Goal: Task Accomplishment & Management: Complete application form

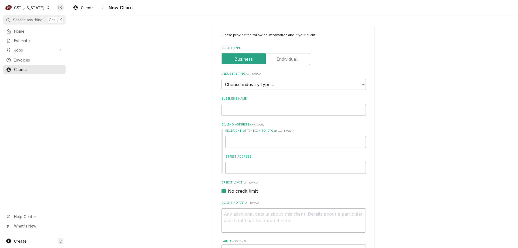
click at [37, 7] on div "CSI Kentucky" at bounding box center [29, 8] width 31 height 6
drag, startPoint x: 54, startPoint y: 29, endPoint x: 56, endPoint y: 11, distance: 18.0
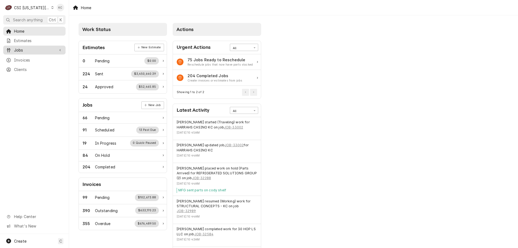
click at [25, 49] on span "Jobs" at bounding box center [34, 50] width 41 height 6
click at [24, 57] on span "Jobs" at bounding box center [38, 60] width 49 height 6
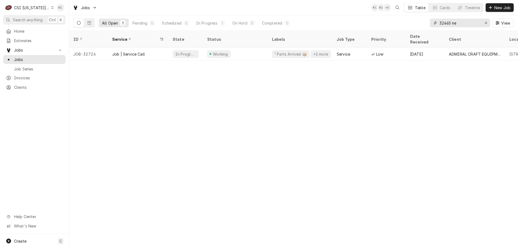
drag, startPoint x: 465, startPoint y: 26, endPoint x: 413, endPoint y: 28, distance: 52.7
click at [413, 28] on div "All Open 1 Pending 0 Scheduled 0 In Progress 1 On Hold 0 Completed 0 32465 ne V…" at bounding box center [293, 22] width 441 height 15
type input "10455"
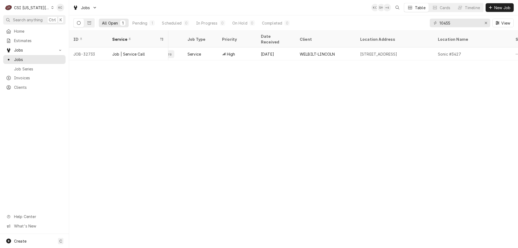
scroll to position [0, 149]
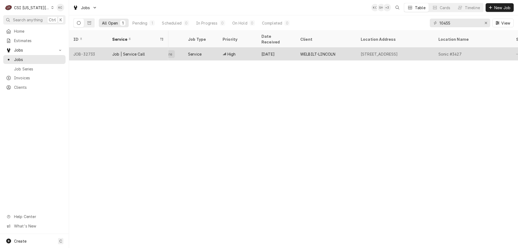
click at [300, 51] on div "WELBILT-LINCOLN" at bounding box center [317, 54] width 35 height 6
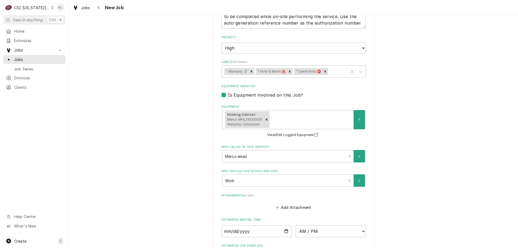
scroll to position [803, 0]
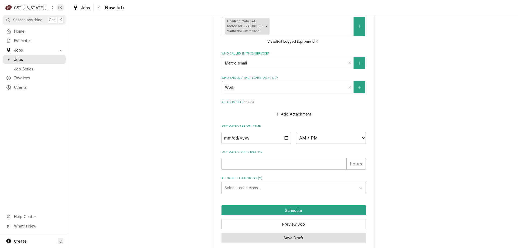
click at [264, 235] on button "Save Draft" at bounding box center [294, 238] width 144 height 10
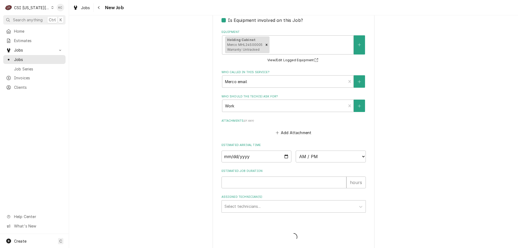
type textarea "x"
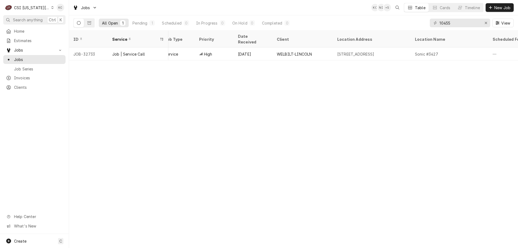
scroll to position [0, 167]
click at [16, 86] on span "Clients" at bounding box center [38, 88] width 49 height 6
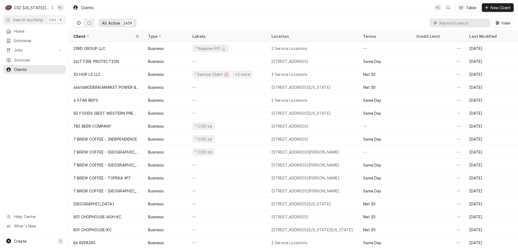
click at [455, 23] on input "Dynamic Content Wrapper" at bounding box center [464, 23] width 48 height 9
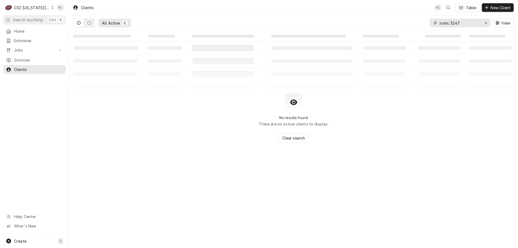
click at [451, 23] on input "sonic 3247" at bounding box center [460, 23] width 40 height 9
type input "sonic #3247"
drag, startPoint x: 114, startPoint y: 164, endPoint x: 122, endPoint y: 121, distance: 44.4
click at [114, 164] on div "Clients KC Table New Client All Active 0 sonic #3247 View ‌ ‌ ‌ ‌ ‌ ‌ ‌ ‌ ‌ ‌ ‌…" at bounding box center [293, 124] width 449 height 248
click at [41, 6] on div "CSI Kansas City" at bounding box center [32, 8] width 36 height 6
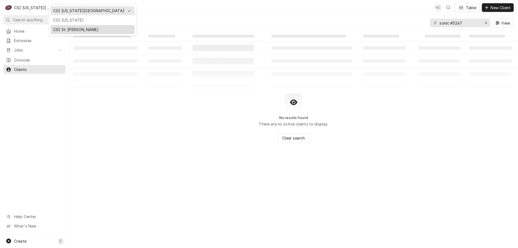
click at [64, 28] on div "CSI St. [PERSON_NAME]" at bounding box center [92, 30] width 79 height 6
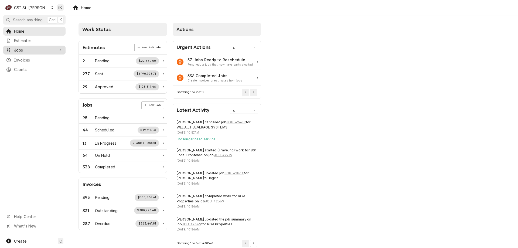
click at [22, 47] on span "Jobs" at bounding box center [34, 50] width 41 height 6
click at [17, 60] on div "Jobs" at bounding box center [34, 59] width 60 height 7
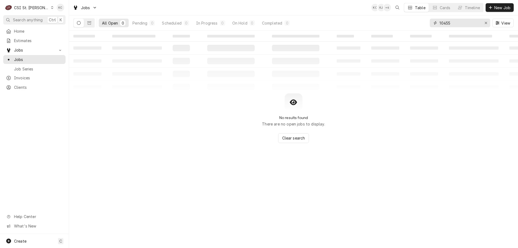
drag, startPoint x: 473, startPoint y: 24, endPoint x: 391, endPoint y: 24, distance: 81.3
click at [391, 24] on div "All Open 0 Pending 0 Scheduled 0 In Progress 0 On Hold 0 Completed 0 10455 View" at bounding box center [293, 22] width 441 height 15
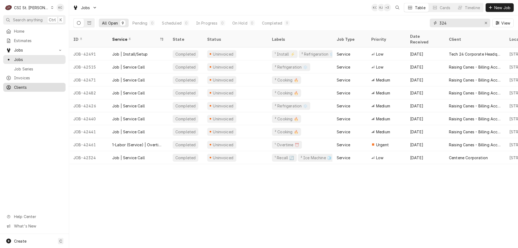
type input "324"
click at [21, 84] on div "Clients" at bounding box center [34, 87] width 60 height 7
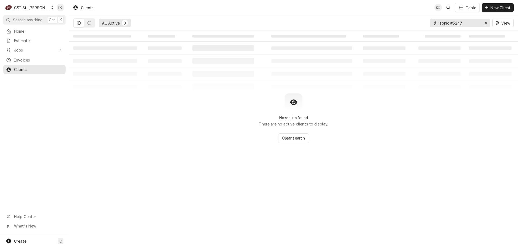
drag, startPoint x: 467, startPoint y: 23, endPoint x: 421, endPoint y: 23, distance: 45.9
click at [421, 23] on div "All Active 0 sonic #3247 View" at bounding box center [293, 22] width 441 height 15
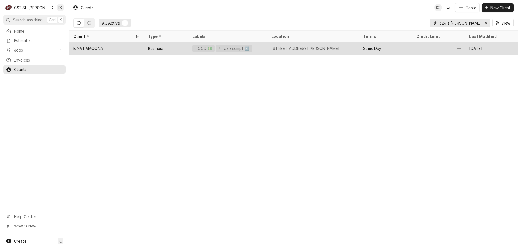
type input "324 s [PERSON_NAME]"
click at [95, 46] on div "B NAI AMOONA" at bounding box center [88, 49] width 30 height 6
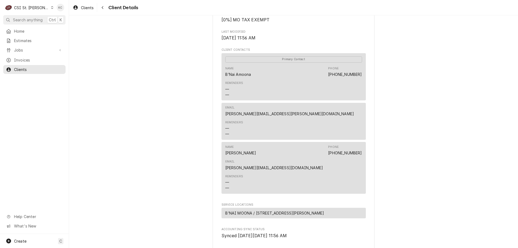
scroll to position [276, 0]
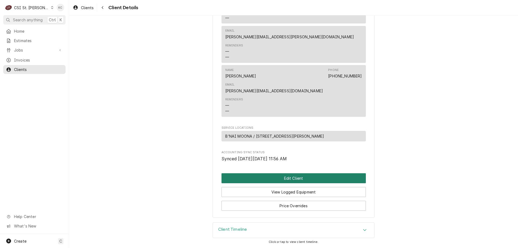
click at [306, 181] on button "Edit Client" at bounding box center [294, 178] width 144 height 10
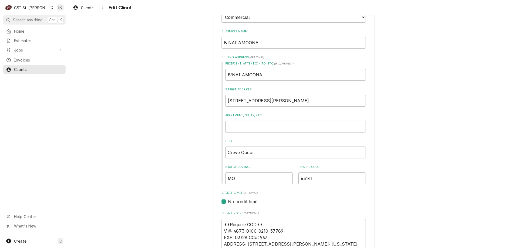
scroll to position [135, 0]
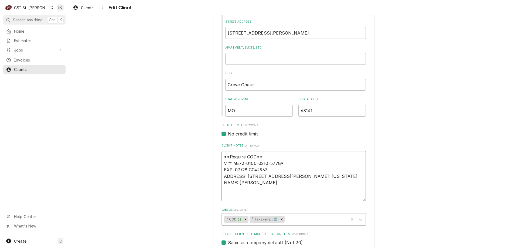
click at [288, 164] on textarea "**Require COD** V #: 4873-0100-0210-57789 EXP: 03/28 CC#: 967 ADDRESS: 324 S MA…" at bounding box center [294, 176] width 144 height 50
type textarea "x"
type textarea "**Require COD** V #: 4873-0100-0210-5778 EXP: 03/28 CC#: 967 ADDRESS: 324 S MAS…"
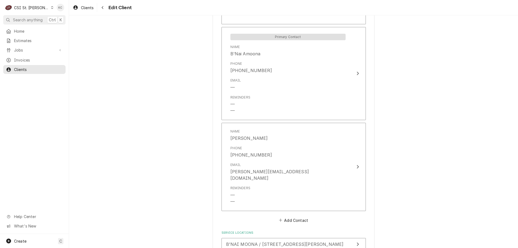
scroll to position [573, 0]
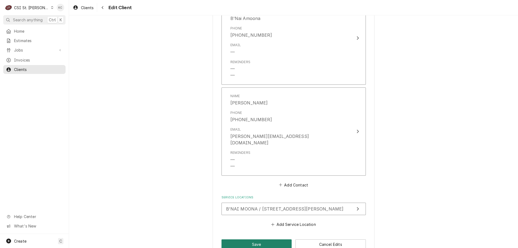
click at [257, 239] on button "Save" at bounding box center [257, 244] width 70 height 10
type textarea "x"
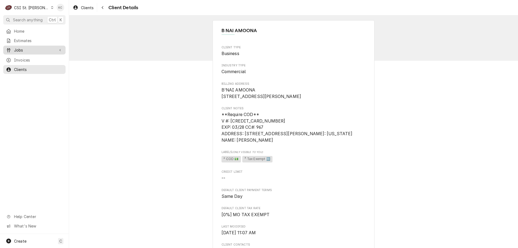
click at [27, 48] on span "Jobs" at bounding box center [34, 50] width 41 height 6
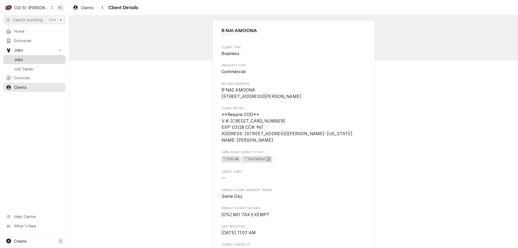
click at [20, 57] on span "Jobs" at bounding box center [38, 60] width 49 height 6
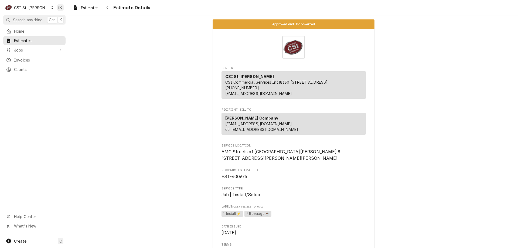
scroll to position [864, 0]
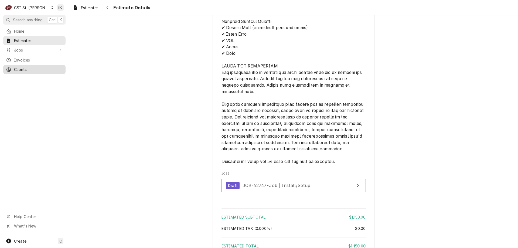
click at [25, 66] on div "Clients" at bounding box center [34, 69] width 60 height 7
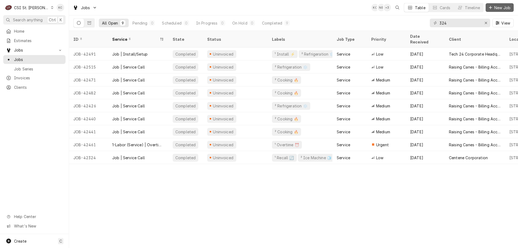
click at [502, 8] on span "New Job" at bounding box center [503, 8] width 18 height 6
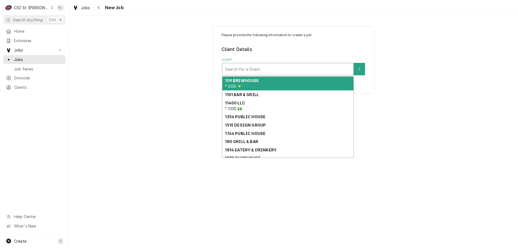
click at [249, 69] on div "Client" at bounding box center [288, 69] width 126 height 10
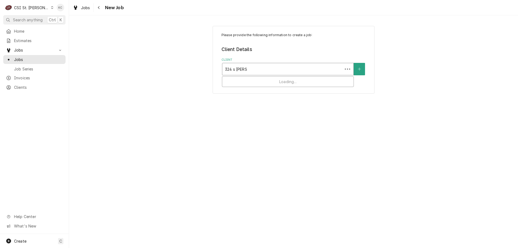
type input "324 s [PERSON_NAME]"
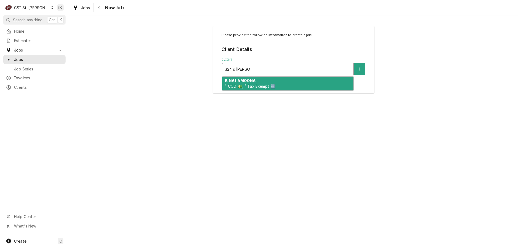
click at [247, 82] on strong "B NAI AMOONA" at bounding box center [240, 80] width 31 height 5
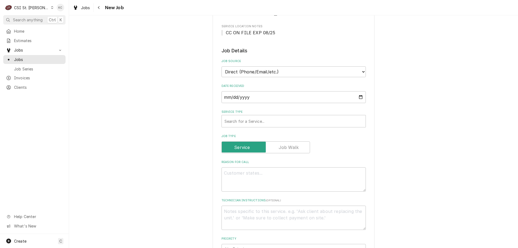
scroll to position [162, 0]
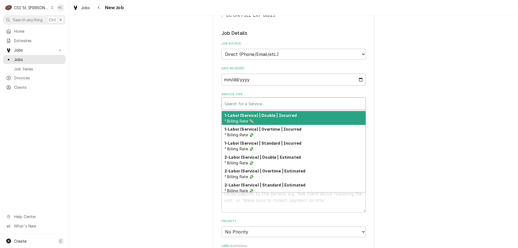
click at [257, 109] on div "Service Type" at bounding box center [294, 104] width 138 height 10
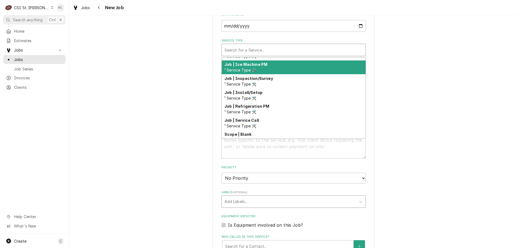
scroll to position [282, 0]
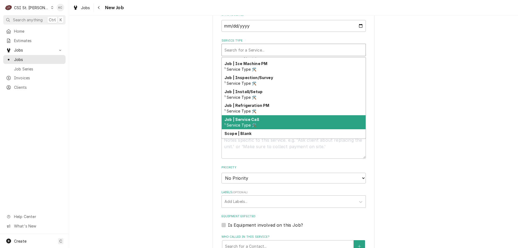
click at [263, 129] on div "Job | Service Call ¹ Service Type 🛠️" at bounding box center [294, 122] width 144 height 14
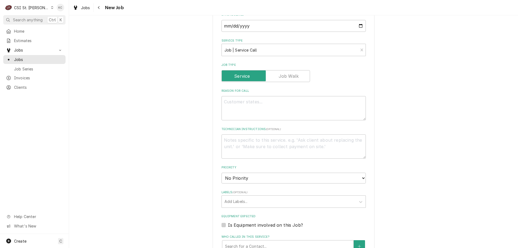
click at [388, 129] on div "Please provide the following information to create a job: Client Details Client…" at bounding box center [293, 114] width 449 height 619
click at [312, 113] on textarea "Reason For Call" at bounding box center [294, 108] width 144 height 24
type textarea "x"
type textarea "O"
type textarea "x"
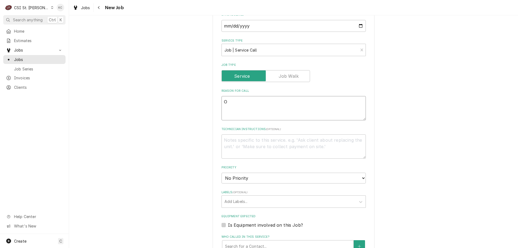
type textarea "Oc"
type textarea "x"
type textarea "O"
type textarea "x"
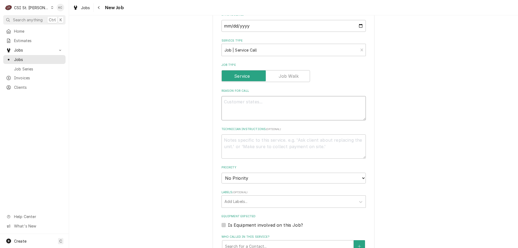
type textarea "2"
type textarea "x"
type textarea "2"
type textarea "x"
type textarea "2 I"
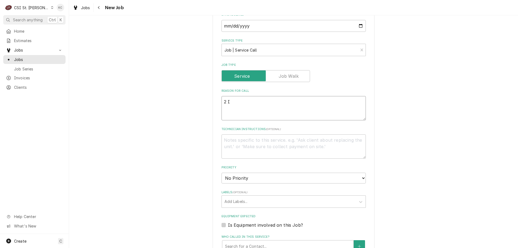
type textarea "x"
type textarea "2 IS"
type textarea "x"
type textarea "2 ISS"
type textarea "x"
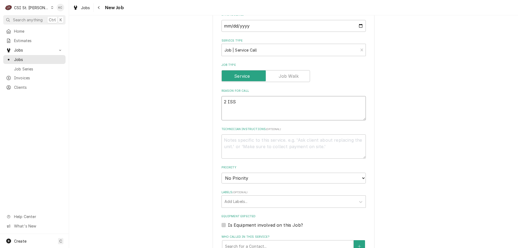
type textarea "2 ISSU"
type textarea "x"
type textarea "2 ISSUE"
type textarea "x"
type textarea "2 ISSUES"
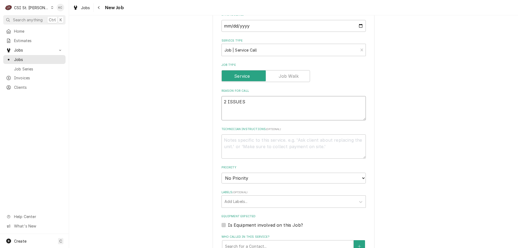
type textarea "x"
type textarea "2 ISSUES"
type textarea "x"
type textarea "2 ISSUES"
type textarea "x"
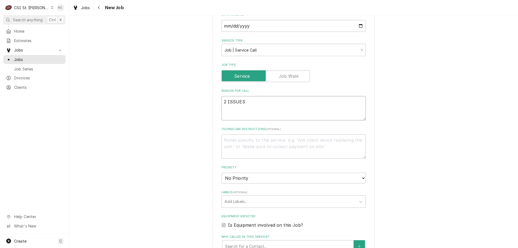
type textarea "2 ISSUES O"
type textarea "x"
type textarea "2 ISSUES Ov"
type textarea "x"
type textarea "2 ISSUES Oven"
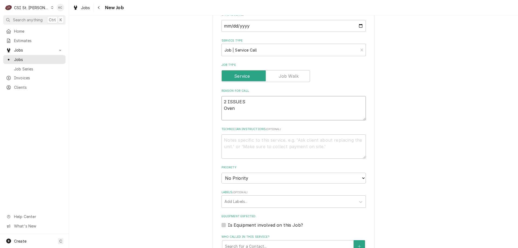
type textarea "x"
type textarea "2 ISSUES Oven"
type textarea "x"
type textarea "2 ISSUES Oven n"
type textarea "x"
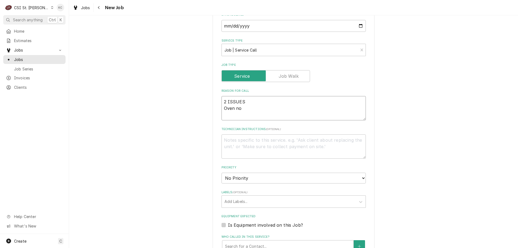
type textarea "2 ISSUES Oven not"
type textarea "x"
type textarea "2 ISSUES Oven not"
type textarea "x"
type textarea "2 ISSUES Oven not h"
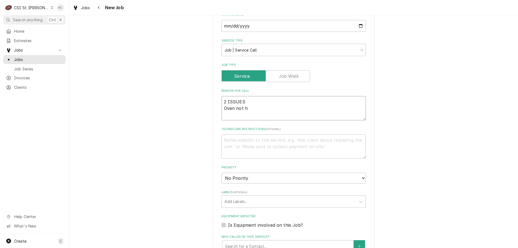
type textarea "x"
type textarea "2 ISSUES Oven not he"
type textarea "x"
type textarea "2 ISSUES Oven not hea"
type textarea "x"
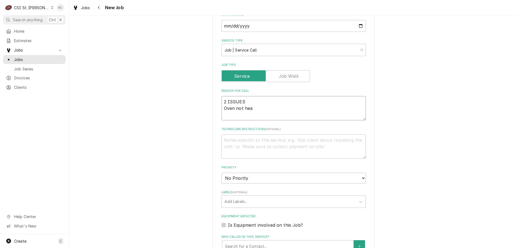
type textarea "2 ISSUES Oven not heat"
type textarea "x"
type textarea "2 ISSUES Oven not heati"
type textarea "x"
type textarea "2 ISSUES Oven not heatin"
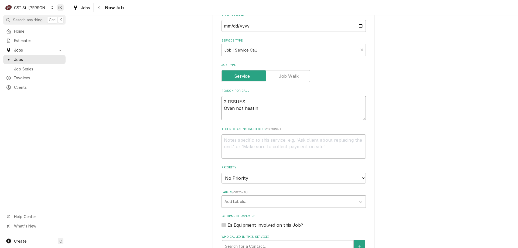
type textarea "x"
type textarea "2 ISSUES Oven not heating"
type textarea "x"
type textarea "2 ISSUES Oven not heating"
type textarea "x"
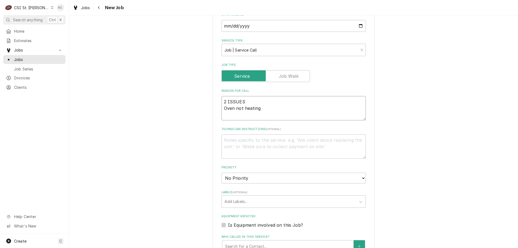
type textarea "2 ISSUES Oven not heating"
type textarea "x"
type textarea "2 ISSUES Oven not heating D"
type textarea "x"
type textarea "2 ISSUES Oven not heating Di"
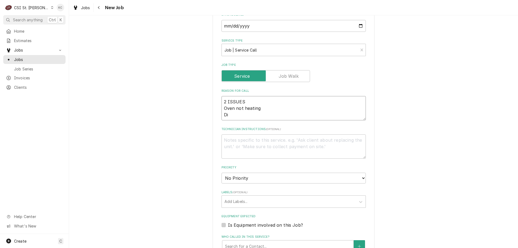
type textarea "x"
type textarea "2 ISSUES Oven not heating Dis"
type textarea "x"
type textarea "2 ISSUES Oven not heating Dish"
type textarea "x"
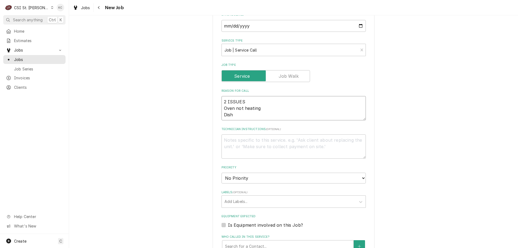
type textarea "2 ISSUES Oven not heating Dis"
type textarea "x"
type textarea "2 ISSUES Oven not heating Di"
type textarea "x"
type textarea "2 ISSUES Oven not heating D"
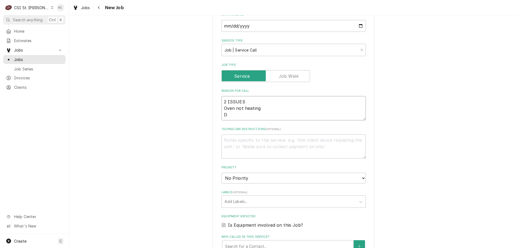
type textarea "x"
type textarea "2 ISSUES Oven not heating"
type textarea "x"
type textarea "2 ISSUES Oven not heating"
type textarea "x"
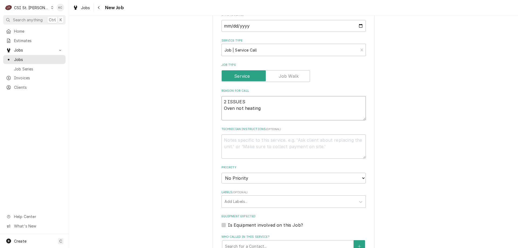
type textarea "2 ISSUES Oven not heating -"
type textarea "x"
type textarea "2 ISSUES Oven not heating -"
type textarea "x"
type textarea "2 ISSUES Oven not heating - p"
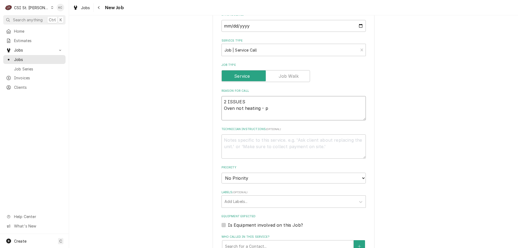
type textarea "x"
type textarea "2 ISSUES Oven not heating - pi"
type textarea "x"
type textarea "2 ISSUES Oven not heating - pil"
type textarea "x"
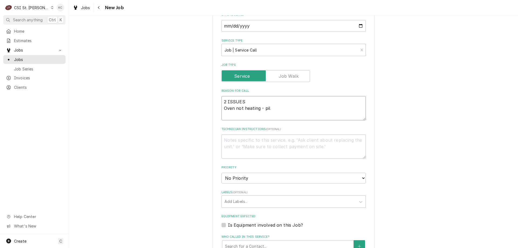
type textarea "2 ISSUES Oven not heating - pilo"
type textarea "x"
type textarea "2 ISSUES Oven not heating - pilot"
type textarea "x"
type textarea "2 ISSUES Oven not heating - pilot"
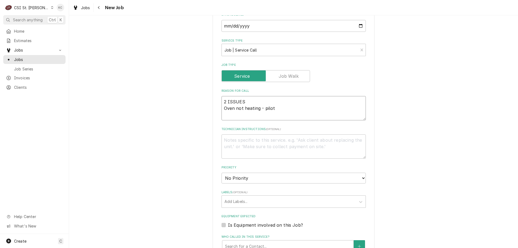
type textarea "x"
type textarea "2 ISSUES Oven not heating - pilot l"
type textarea "x"
type textarea "2 ISSUES Oven not heating - pilot li"
type textarea "x"
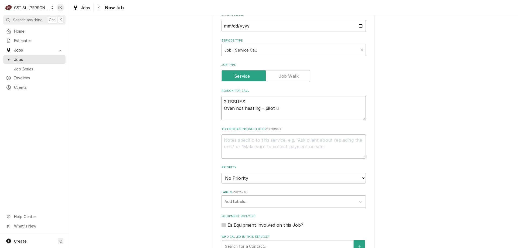
type textarea "2 ISSUES Oven not heating - pilot lig"
type textarea "x"
type textarea "2 ISSUES Oven not heating - pilot ligh"
type textarea "x"
type textarea "2 ISSUES Oven not heating - pilot light"
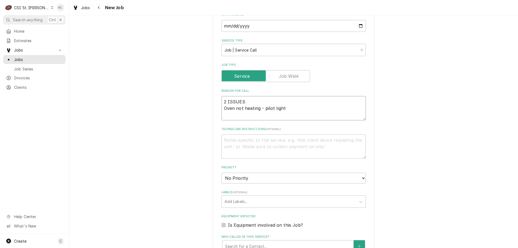
type textarea "x"
type textarea "2 ISSUES Oven not heating - pilot light o"
type textarea "x"
type textarea "2 ISSUES Oven not heating - pilot light on"
type textarea "x"
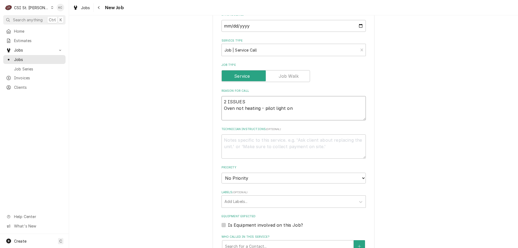
type textarea "2 ISSUES Oven not heating - pilot light o"
type textarea "x"
type textarea "2 ISSUES Oven not heating - pilot light"
type textarea "x"
type textarea "2 ISSUES Oven not heating - pilot light is"
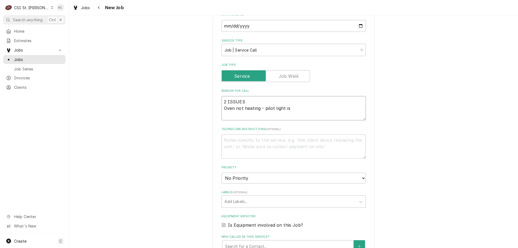
type textarea "x"
type textarea "2 ISSUES Oven not heating - pilot light is"
type textarea "x"
type textarea "2 ISSUES Oven not heating - pilot light is o"
type textarea "x"
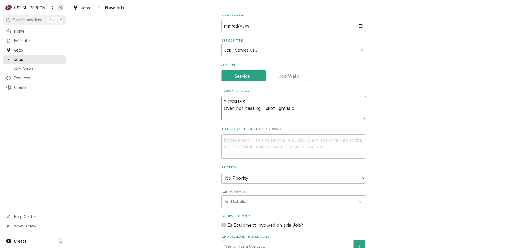
type textarea "2 ISSUES Oven not heating - pilot light is on"
type textarea "x"
type textarea "2 ISSUES Oven not heating - pilot light is on"
type textarea "x"
type textarea "2 ISSUES Oven not heating - pilot light is on b"
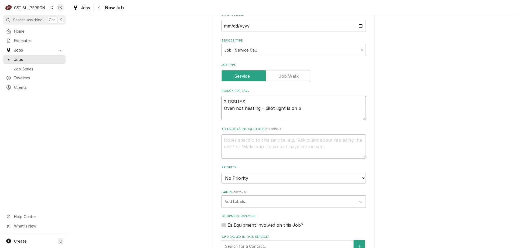
type textarea "x"
type textarea "2 ISSUES Oven not heating - pilot light is on bu"
type textarea "x"
type textarea "2 ISSUES Oven not heating - pilot light is on but"
type textarea "x"
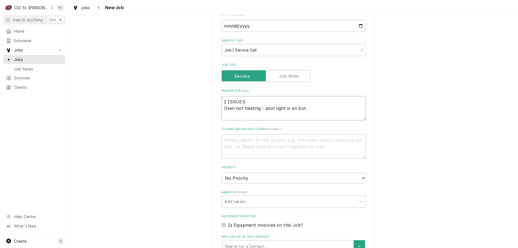
type textarea "2 ISSUES Oven not heating - pilot light is on but"
type textarea "x"
type textarea "2 ISSUES Oven not heating - pilot light is on but n"
type textarea "x"
type textarea "2 ISSUES Oven not heating - pilot light is on but no"
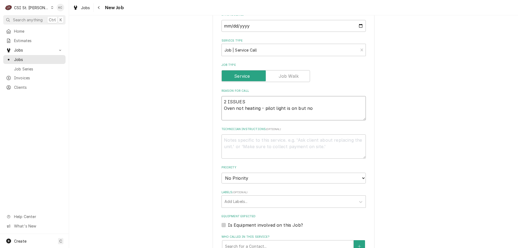
type textarea "x"
type textarea "2 ISSUES Oven not heating - pilot light is on but not"
type textarea "x"
type textarea "2 ISSUES Oven not heating - pilot light is on but not"
type textarea "x"
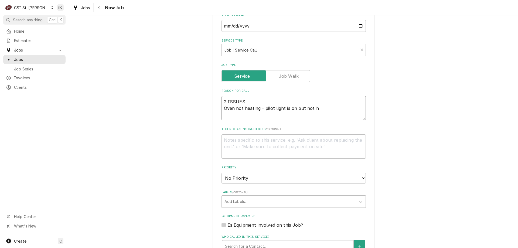
type textarea "2 ISSUES Oven not heating - pilot light is on but not he"
type textarea "x"
type textarea "2 ISSUES Oven not heating - pilot light is on but not het"
type textarea "x"
type textarea "2 ISSUES Oven not heating - pilot light is on but not heti"
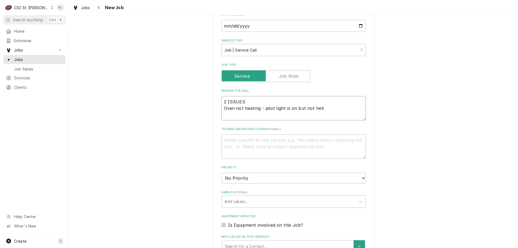
type textarea "x"
type textarea "2 ISSUES Oven not heating - pilot light is on but not hetin"
type textarea "x"
type textarea "2 ISSUES Oven not heating - pilot light is on but not heting"
type textarea "x"
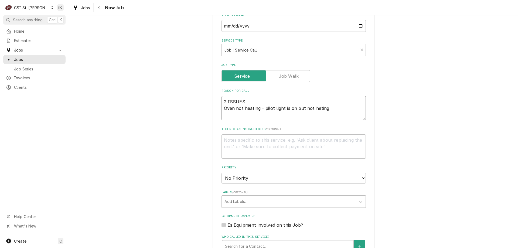
type textarea "2 ISSUES Oven not heating - pilot light is on but not heting"
type textarea "x"
type textarea "2 ISSUES Oven not heating - pilot light is on but not heting"
type textarea "x"
type textarea "2 ISSUES Oven not heating - pilot light is on but not hetin"
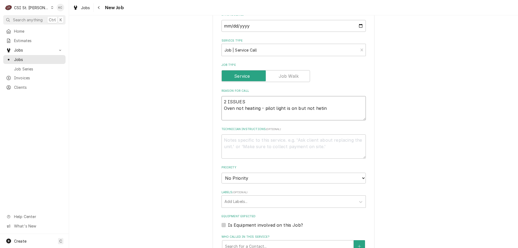
type textarea "x"
type textarea "2 ISSUES Oven not heating - pilot light is on but not heti"
type textarea "x"
type textarea "2 ISSUES Oven not heating - pilot light is on but not het"
type textarea "x"
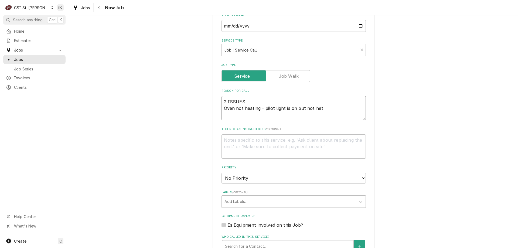
type textarea "2 ISSUES Oven not heating - pilot light is on but not he"
type textarea "x"
type textarea "2 ISSUES Oven not heating - pilot light is on but not hea"
type textarea "x"
type textarea "2 ISSUES Oven not heating - pilot light is on but not heat"
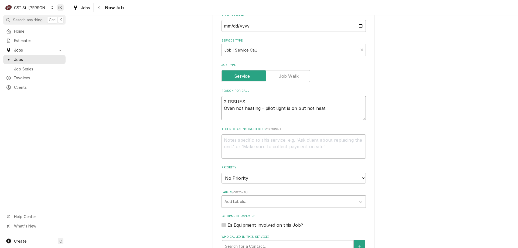
type textarea "x"
type textarea "2 ISSUES Oven not heating - pilot light is on but not heati"
type textarea "x"
type textarea "2 ISSUES Oven not heating - pilot light is on but not heating"
type textarea "x"
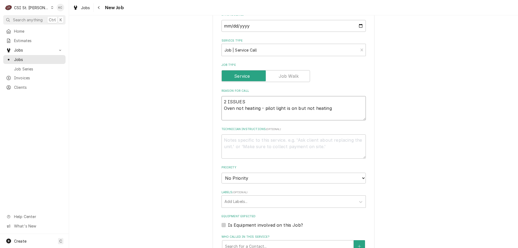
type textarea "2 ISSUES Oven not heating - pilot light is on but not heating"
type textarea "x"
type textarea "2 ISSUES Oven not heating - pilot light is on but not heating p"
type textarea "x"
type textarea "2 ISSUES Oven not heating - pilot light is on but not heating pr"
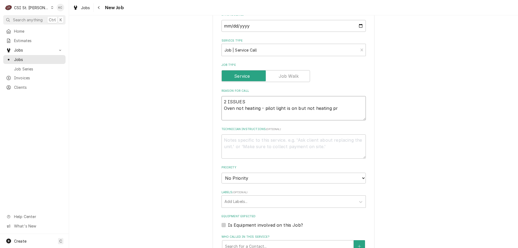
type textarea "x"
type textarea "2 ISSUES Oven not heating - pilot light is on but not heating pro"
type textarea "x"
type textarea "2 ISSUES Oven not heating - pilot light is on but not heating prop"
type textarea "x"
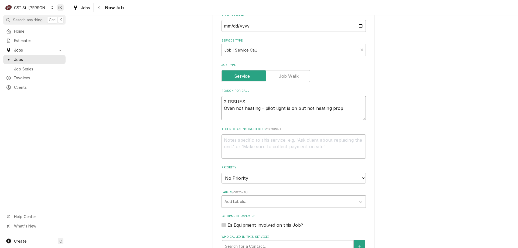
type textarea "2 ISSUES Oven not heating - pilot light is on but not heating prope"
type textarea "x"
type textarea "2 ISSUES Oven not heating - pilot light is on but not heating proper"
type textarea "x"
type textarea "2 ISSUES Oven not heating - pilot light is on but not heating properl"
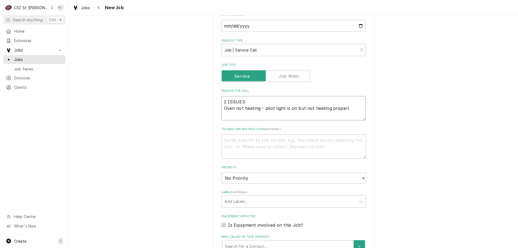
type textarea "x"
type textarea "2 ISSUES Oven not heating - pilot light is on but not heating properly"
type textarea "x"
type textarea "2 ISSUES Oven not heating - pilot light is on but not heating properly"
type textarea "x"
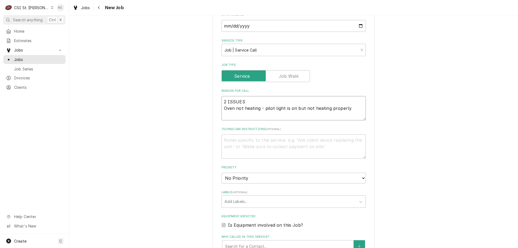
type textarea "2 ISSUES Oven not heating - pilot light is on but not heating properly D"
type textarea "x"
type textarea "2 ISSUES Oven not heating - pilot light is on but not heating properly Di"
type textarea "x"
type textarea "2 ISSUES Oven not heating - pilot light is on but not heating properly Dis"
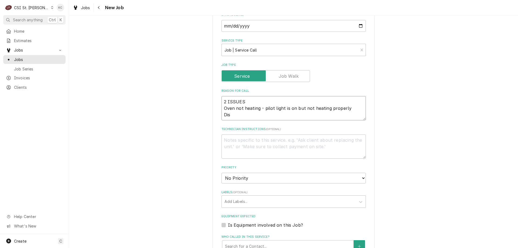
type textarea "x"
type textarea "2 ISSUES Oven not heating - pilot light is on but not heating properly Dish"
type textarea "x"
type textarea "2 ISSUES Oven not heating - pilot light is on but not heating properly Dishw"
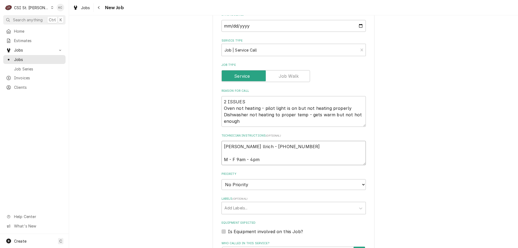
click at [235, 159] on textarea "Marla llrich - 314 576-9990 M - F 9am - 4pm" at bounding box center [294, 153] width 144 height 24
click at [243, 190] on select "No Priority Urgent High Medium Low" at bounding box center [294, 184] width 144 height 11
click at [222, 190] on select "No Priority Urgent High Medium Low" at bounding box center [294, 184] width 144 height 11
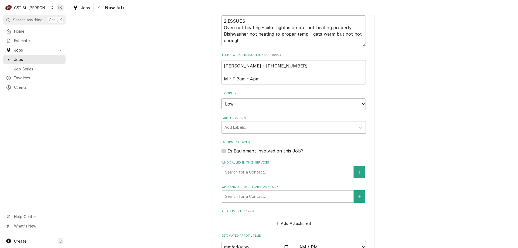
scroll to position [297, 0]
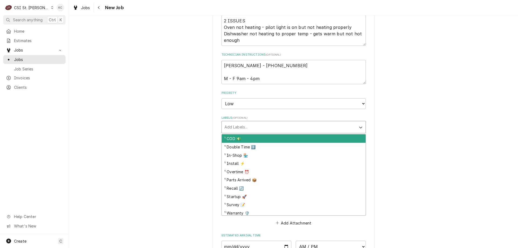
click at [261, 132] on div "Labels" at bounding box center [289, 127] width 129 height 10
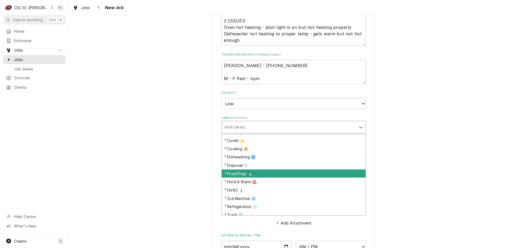
scroll to position [81, 0]
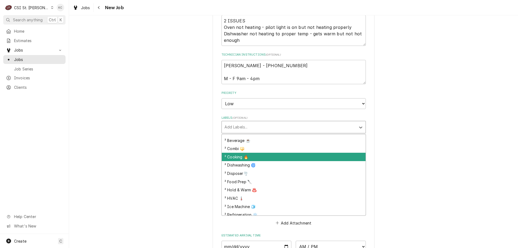
click at [261, 161] on div "² Cooking 🔥" at bounding box center [294, 157] width 144 height 8
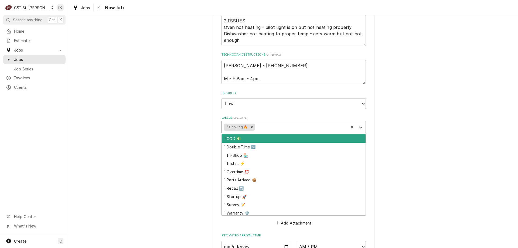
click at [265, 132] on div "Labels" at bounding box center [301, 127] width 90 height 10
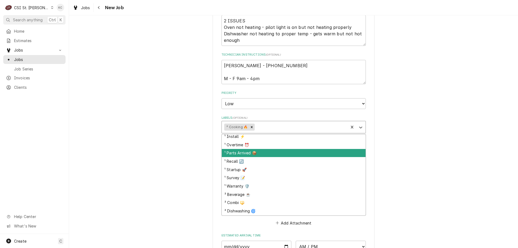
scroll to position [54, 0]
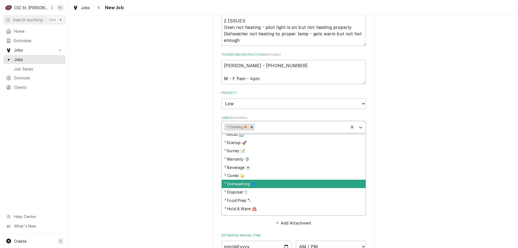
click at [264, 188] on div "² Dishwashing 🌀" at bounding box center [294, 184] width 144 height 8
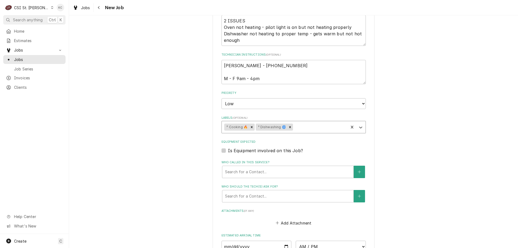
click at [414, 161] on div "Please provide the following information to create a job: Client Details Client…" at bounding box center [293, 36] width 449 height 625
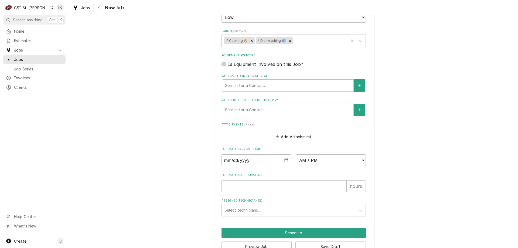
scroll to position [411, 0]
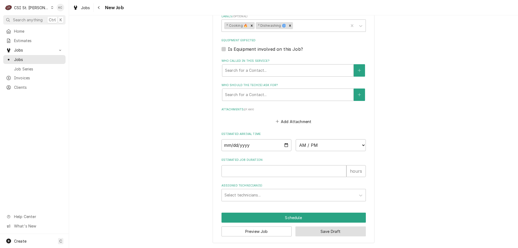
click at [339, 231] on button "Save Draft" at bounding box center [331, 232] width 70 height 10
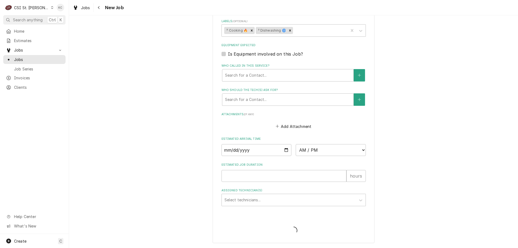
scroll to position [406, 0]
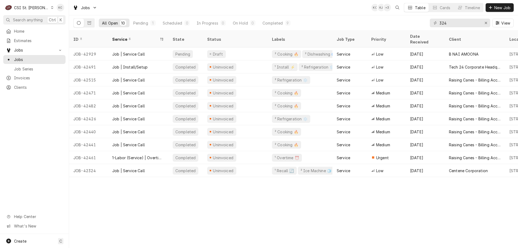
click at [326, 18] on div "All Open 10 Pending 1 Scheduled 0 In Progress 0 On Hold 0 Completed 9 324 View" at bounding box center [293, 22] width 441 height 15
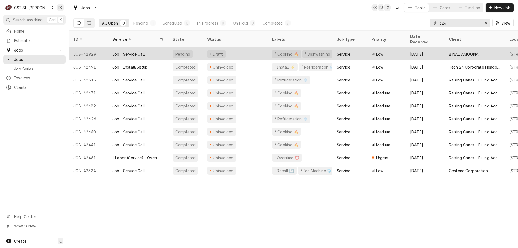
click at [456, 51] on div "B NAI AMOONA" at bounding box center [475, 54] width 60 height 13
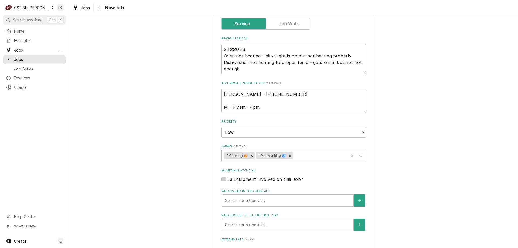
scroll to position [297, 0]
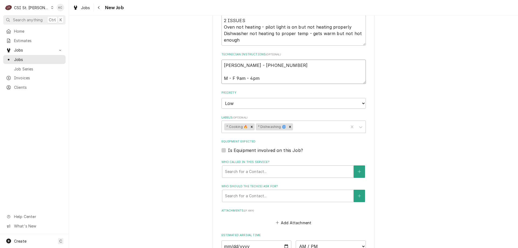
click at [268, 84] on textarea "[PERSON_NAME] - [PHONE_NUMBER] M - F 9am - 4pm" at bounding box center [294, 72] width 144 height 24
type textarea "x"
type textarea "[PERSON_NAME] - [PHONE_NUMBER] M - F 9am - 4pm"
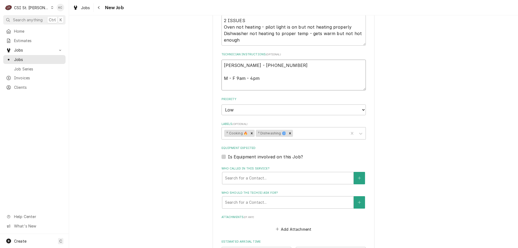
type textarea "x"
type textarea "[PERSON_NAME] - [PHONE_NUMBER] M - F 9am - 4pm"
click at [240, 90] on textarea "[PERSON_NAME] - [PHONE_NUMBER] M - F 9am - 4pm" at bounding box center [294, 75] width 144 height 31
paste textarea "Please note that we close at 3:00 pm [DATE][DATE] for Erev [DATE], and our offi…"
type textarea "x"
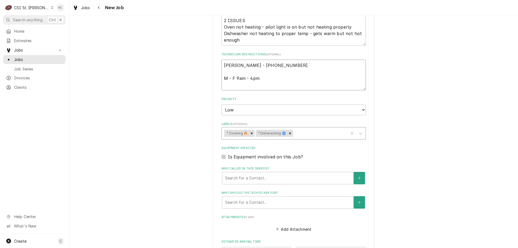
type textarea "[PERSON_NAME] - [PHONE_NUMBER] M - F 9am - 4pm Please note that we close at 3:0…"
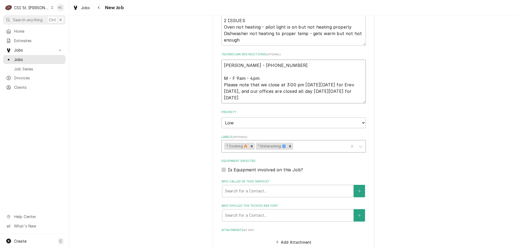
type textarea "x"
type textarea "[PERSON_NAME] - [PHONE_NUMBER] M - F 9am - 4pm Please note that we close at 3:0…"
click at [450, 67] on div "Use the fields below to edit this job: Client Details [PERSON_NAME] [PERSON_NAM…" at bounding box center [293, 53] width 449 height 658
type textarea "x"
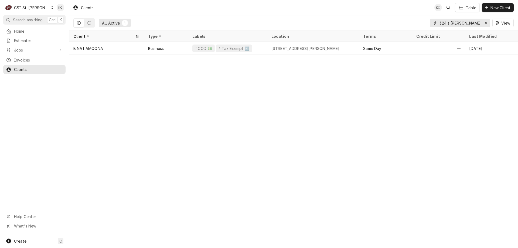
drag, startPoint x: 474, startPoint y: 26, endPoint x: 413, endPoint y: 26, distance: 61.6
click at [413, 26] on div "All Active [STREET_ADDRESS][PERSON_NAME]" at bounding box center [293, 22] width 441 height 15
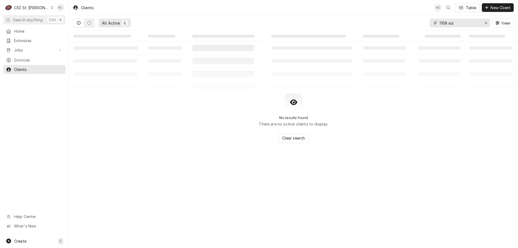
drag, startPoint x: 464, startPoint y: 23, endPoint x: 415, endPoint y: 25, distance: 49.4
click at [415, 25] on div "All Active 0 1108 sul View" at bounding box center [293, 22] width 441 height 15
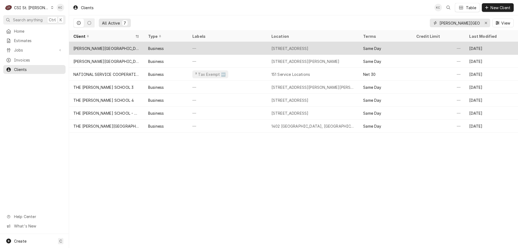
type input "[PERSON_NAME][GEOGRAPHIC_DATA]"
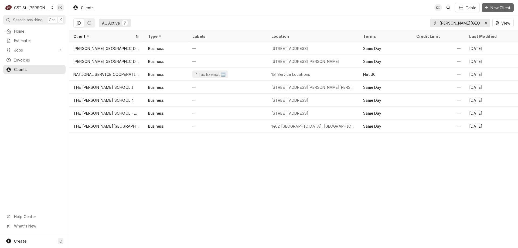
click at [492, 12] on button "New Client" at bounding box center [498, 7] width 32 height 9
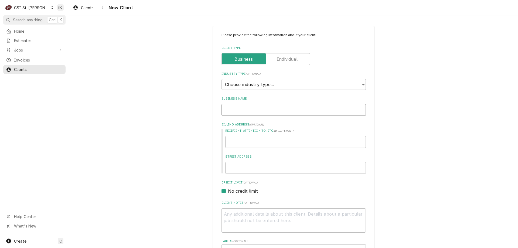
click at [280, 113] on input "Business Name" at bounding box center [294, 110] width 144 height 12
type textarea "x"
type input "G"
type textarea "x"
type input "GO"
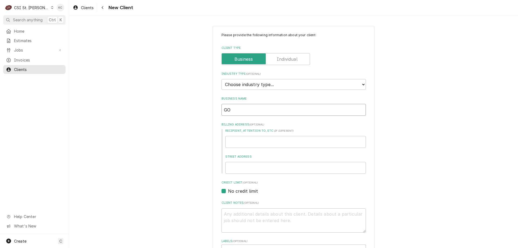
type textarea "x"
type input "[DEMOGRAPHIC_DATA]"
type textarea "x"
type input "GODD"
type textarea "x"
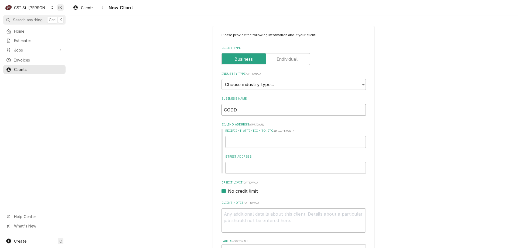
type input "GODDA"
type textarea "x"
type input "GODDAR"
type textarea "x"
type input "GODDARD"
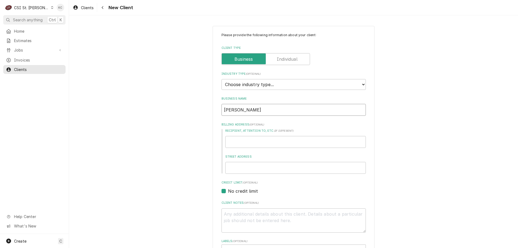
type textarea "x"
type input "GODDARD"
type textarea "x"
type input "GODDARD S"
type textarea "x"
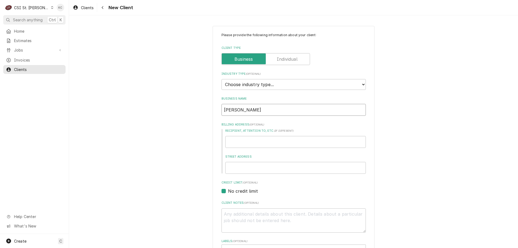
type input "GODDARD SC"
type textarea "x"
type input "GODDARD SCH"
type textarea "x"
type input "GODDARD SCHO"
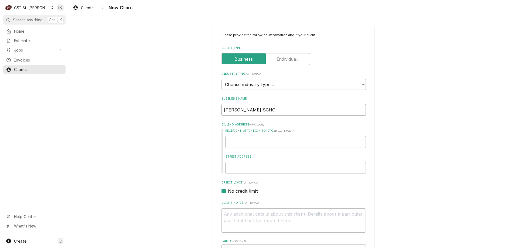
type textarea "x"
type input "GODDARD SCHOO"
type textarea "x"
type input "GODDARD SCHOOL"
type textarea "x"
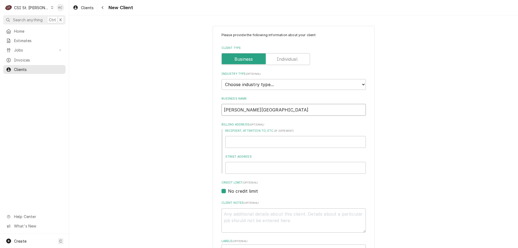
type input "[PERSON_NAME][GEOGRAPHIC_DATA]"
type textarea "x"
type input "GODDARD SCHOOL -"
type textarea "x"
type input "GODDARD SCHOOL -"
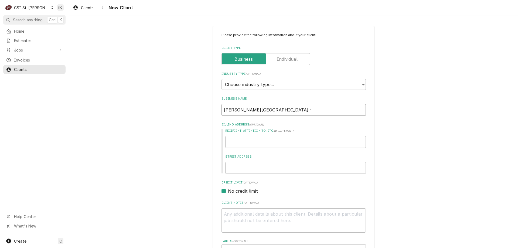
type textarea "x"
type input "GODDARD SCHOOL - M"
type textarea "x"
type input "GODDARD SCHOOL - MA"
type textarea "x"
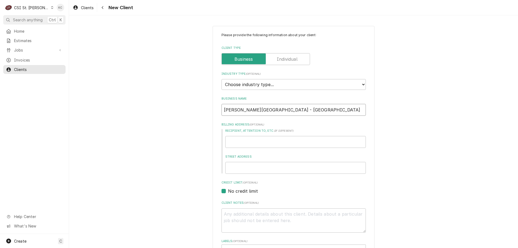
type input "GODDARD SCHOOL - MAN"
type textarea "x"
type input "GODDARD SCHOOL - MANC"
type textarea "x"
type input "GODDARD SCHOOL - MANCH"
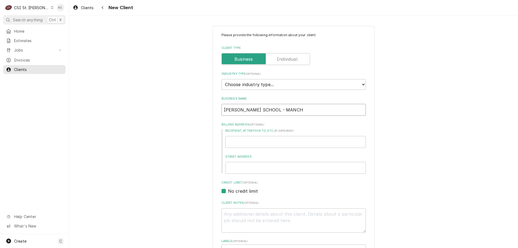
type textarea "x"
type input "GODDARD SCHOOL - MANCHE"
type textarea "x"
type input "GODDARD SCHOOL - MANCHES"
type textarea "x"
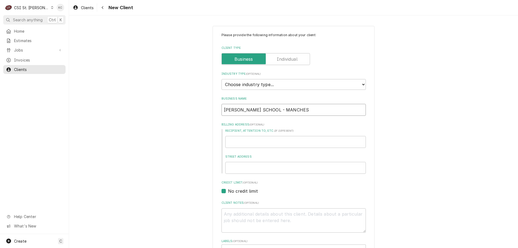
type input "GODDARD SCHOOL - MANCHEST"
type textarea "x"
type input "GODDARD SCHOOL - MANCHESTE"
type textarea "x"
type input "[PERSON_NAME][GEOGRAPHIC_DATA] - [GEOGRAPHIC_DATA]"
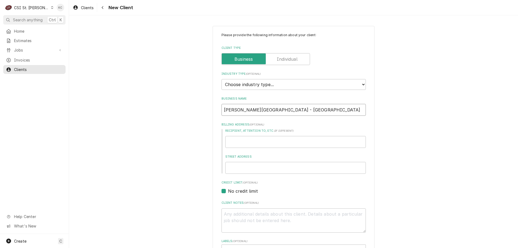
type textarea "x"
type input "GODDARD SCHOOL - MANCHESTERQ"
type textarea "x"
type input "[PERSON_NAME][GEOGRAPHIC_DATA] - [GEOGRAPHIC_DATA]"
type textarea "x"
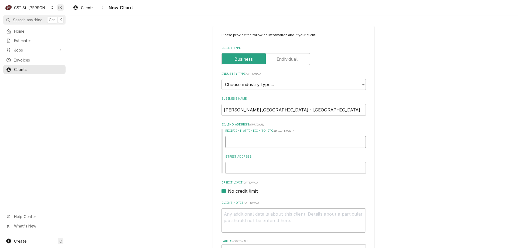
type input "1"
type textarea "x"
type input "11"
type textarea "x"
type input "110"
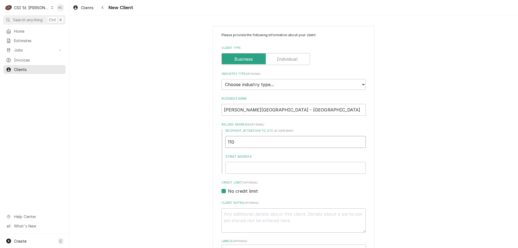
type textarea "x"
type input "1108"
type textarea "x"
type input "1108"
type textarea "x"
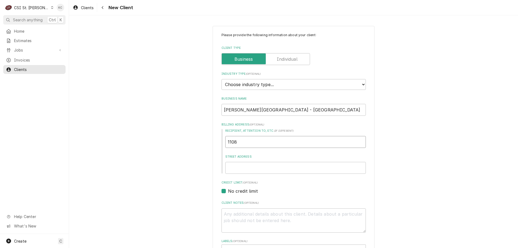
type input "1108"
type textarea "x"
type input "110"
type textarea "x"
type input "11"
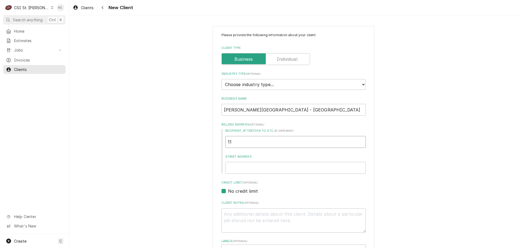
type textarea "x"
type input "1"
type textarea "x"
type input "1"
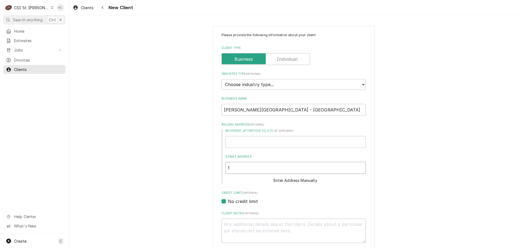
type textarea "x"
type input "11"
type textarea "x"
type input "110"
type textarea "x"
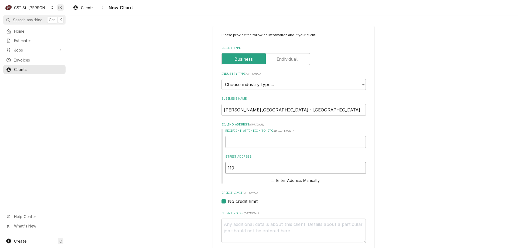
type input "1108"
type textarea "x"
type input "1108"
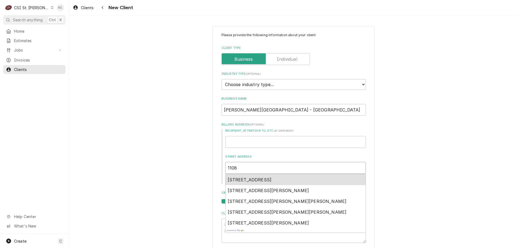
type textarea "x"
type input "1108 S"
type textarea "x"
type input "1108 SU"
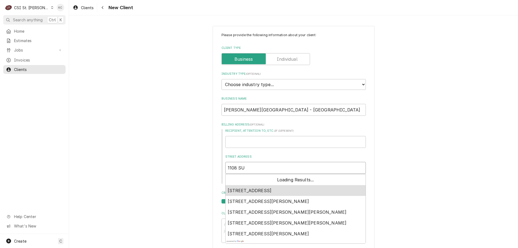
type textarea "x"
type input "1108 SUL"
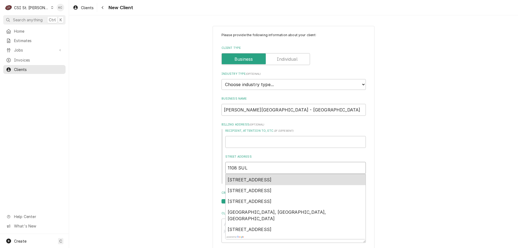
click at [272, 178] on span "1108 Sulphur Spring Road, Manchester, MO, USA" at bounding box center [250, 179] width 44 height 5
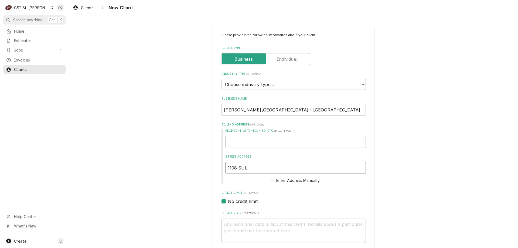
type textarea "x"
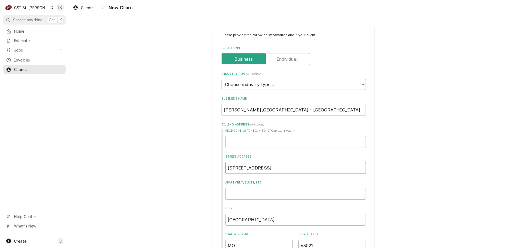
type input "1108 Sulphur Spring Rd"
click at [401, 178] on div "Please provide the following information about your client: Client Type Industr…" at bounding box center [293, 237] width 449 height 433
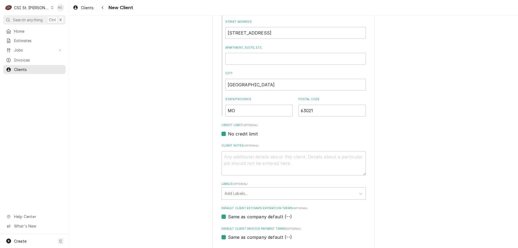
scroll to position [162, 0]
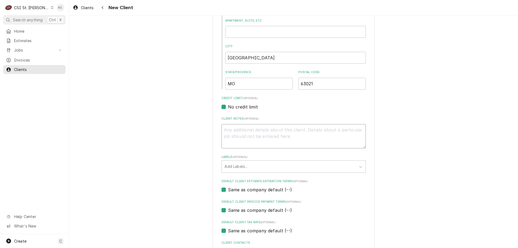
click at [281, 131] on textarea "Client Notes ( optional )" at bounding box center [294, 136] width 144 height 24
type textarea "x"
type textarea "C"
type textarea "x"
type textarea "CO"
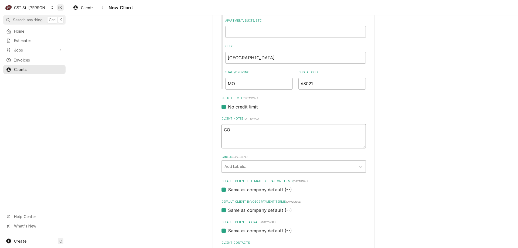
type textarea "x"
type textarea "COD"
type textarea "x"
type textarea "COD"
type textarea "x"
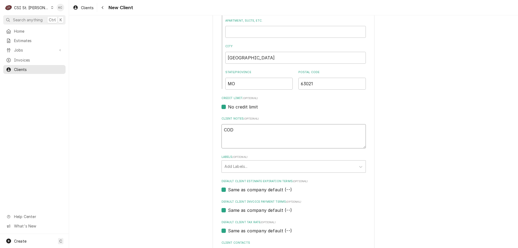
type textarea "COD 4"
type textarea "x"
type textarea "COD 41"
type textarea "x"
type textarea "COD 415"
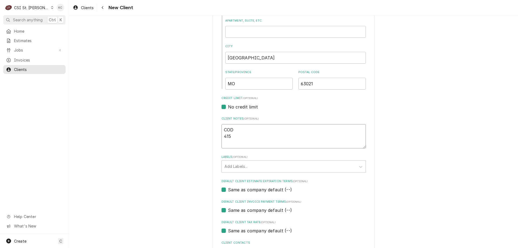
type textarea "x"
type textarea "COD 4154"
type textarea "x"
type textarea "COD 4154-"
type textarea "x"
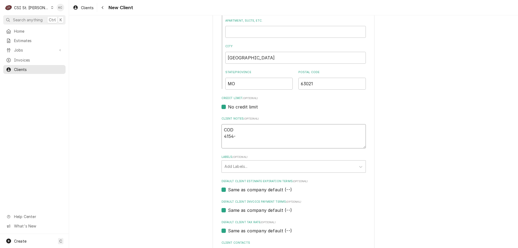
type textarea "COD 4154-1"
type textarea "x"
type textarea "COD 4154-17"
type textarea "x"
type textarea "COD 4154-179"
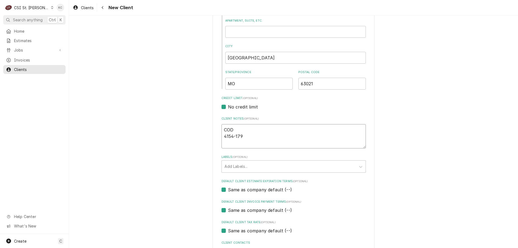
type textarea "x"
type textarea "COD 4154-1790"
type textarea "x"
type textarea "COD 4154-1790-"
type textarea "x"
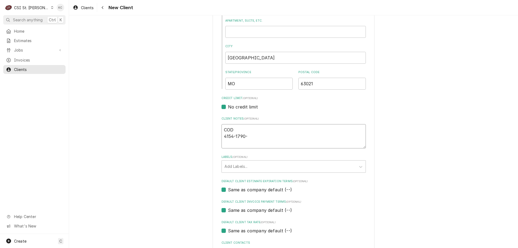
type textarea "COD 4154-1790-8"
type textarea "x"
type textarea "COD 4154-1790-81"
type textarea "x"
type textarea "COD 4154-1790-813"
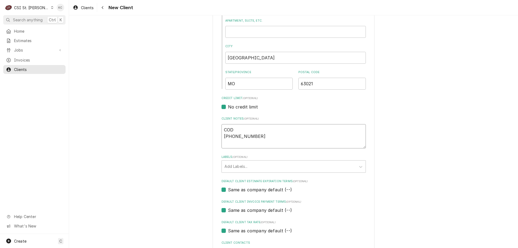
type textarea "x"
type textarea "COD 4154-1790-8139"
type textarea "x"
type textarea "COD 4154-1790-8139-"
type textarea "x"
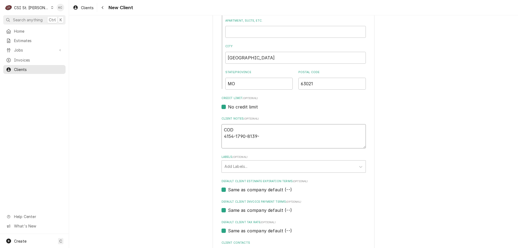
type textarea "COD 4154-1790-8139-7"
type textarea "x"
type textarea "COD 4154-1790-8139-76"
type textarea "x"
type textarea "COD 4154-1790-8139-760"
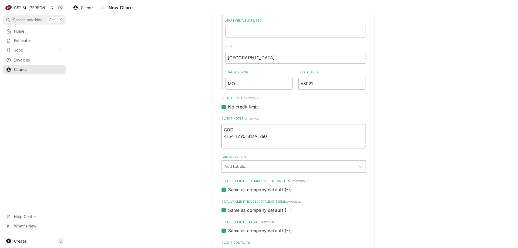
type textarea "x"
type textarea "COD 4154-1790-8139-7604"
type textarea "x"
type textarea "COD 4154-1790-8139-7604"
type textarea "x"
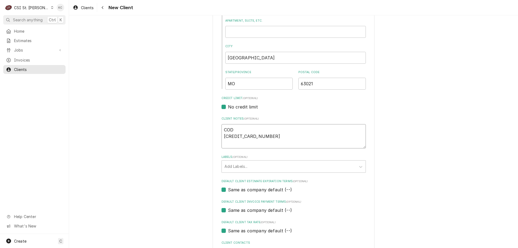
type textarea "COD 4154-1790-8139-7604 0"
type textarea "x"
type textarea "COD 4154-1790-8139-7604 01"
type textarea "x"
type textarea "COD 4154-1790-8139-7604 01/"
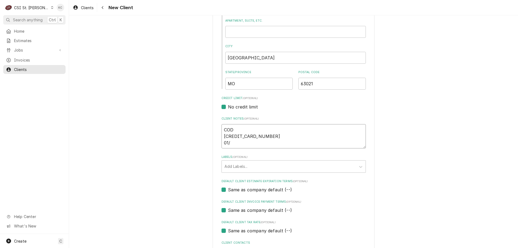
type textarea "x"
type textarea "COD 4154-1790-8139-7604 01/2"
type textarea "x"
type textarea "COD 4154-1790-8139-7604 01/27"
type textarea "x"
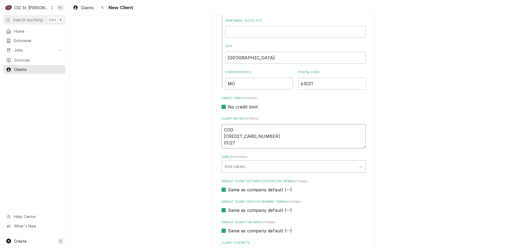
type textarea "COD 4154-1790-8139-7604 01/27"
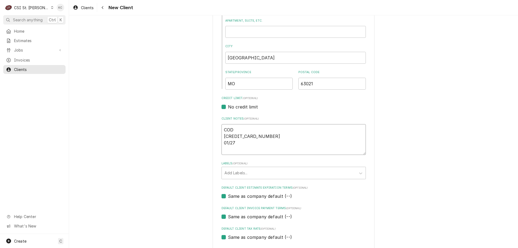
type textarea "x"
type textarea "COD 4154-1790-8139-7604 01/27 8"
type textarea "x"
type textarea "COD 4154-1790-8139-7604 01/27 80"
type textarea "x"
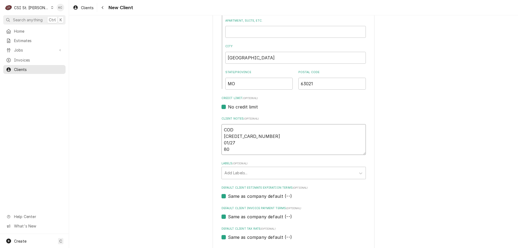
type textarea "COD 4154-1790-8139-7604 01/27 804"
type textarea "x"
type textarea "COD 4154-1790-8139-7604 01/27 804"
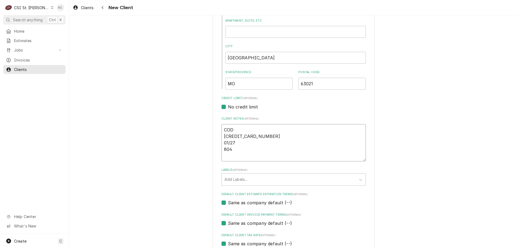
type textarea "x"
type textarea "COD 4154-1790-8139-7604 01/27 804 b"
type textarea "x"
type textarea "COD 4154-1790-8139-7604 01/27 804"
type textarea "x"
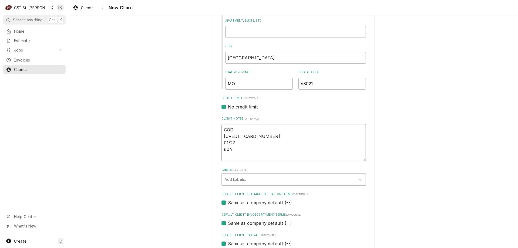
type textarea "COD 4154-1790-8139-7604 01/27 804 B"
type textarea "x"
type textarea "COD 4154-1790-8139-7604 01/27 804 BI"
type textarea "x"
type textarea "COD 4154-1790-8139-7604 01/27 804 BIL"
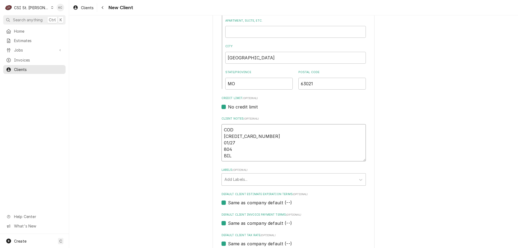
type textarea "x"
type textarea "COD 4154-1790-8139-7604 01/27 804 BILIG"
type textarea "x"
type textarea "COD 4154-1790-8139-7604 01/27 804 BILIGN"
type textarea "x"
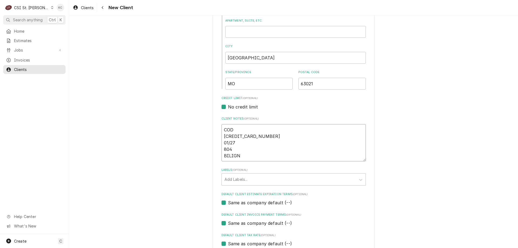
type textarea "COD 4154-1790-8139-7604 01/27 804 BILIG"
type textarea "x"
type textarea "COD 4154-1790-8139-7604 01/27 804 BILI"
type textarea "x"
type textarea "COD 4154-1790-8139-7604 01/27 804 BIL"
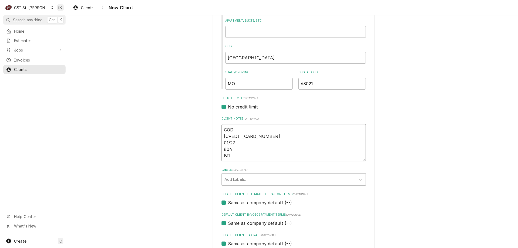
type textarea "x"
type textarea "COD 4154-1790-8139-7604 01/27 804 BILI"
type textarea "x"
type textarea "COD 4154-1790-8139-7604 01/27 804 BILIN"
type textarea "x"
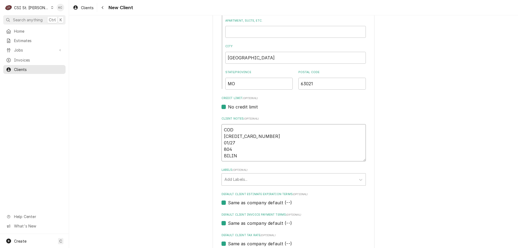
type textarea "COD 4154-1790-8139-7604 01/27 804 BILING"
type textarea "x"
type textarea "COD 4154-1790-8139-7604 01/27 804 BILING"
type textarea "x"
type textarea "COD 4154-1790-8139-7604 01/27 804 BILING -"
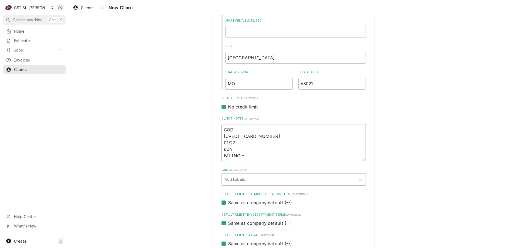
type textarea "x"
type textarea "COD 4154-1790-8139-7604 01/27 804 BILING -"
type textarea "x"
type textarea "COD 4154-1790-8139-7604 01/27 804 BILING -"
type textarea "x"
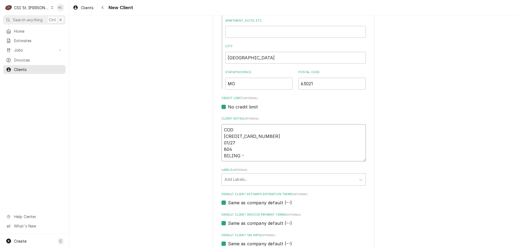
type textarea "COD 4154-1790-8139-7604 01/27 804 BILING"
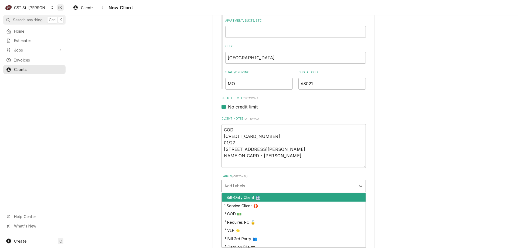
click at [253, 183] on div "Labels" at bounding box center [289, 186] width 129 height 10
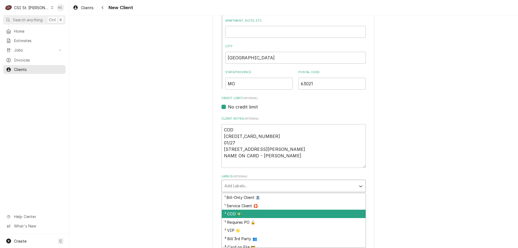
click at [246, 214] on div "² COD 💵" at bounding box center [294, 214] width 144 height 8
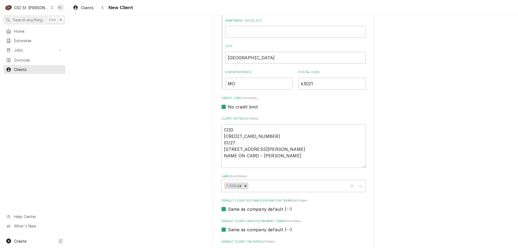
click at [378, 198] on div "Please provide the following information about your client: Client Type Industr…" at bounding box center [293, 85] width 449 height 452
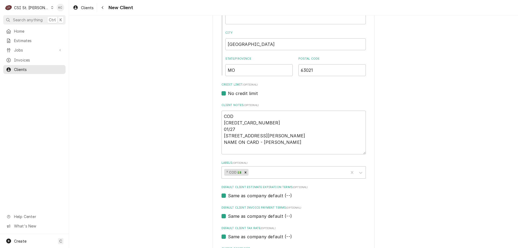
scroll to position [225, 0]
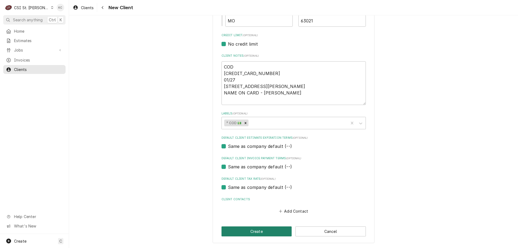
click at [238, 231] on button "Create" at bounding box center [257, 232] width 70 height 10
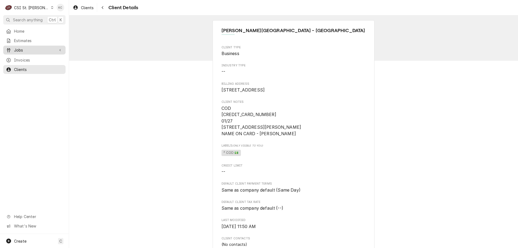
click at [43, 49] on span "Jobs" at bounding box center [34, 50] width 41 height 6
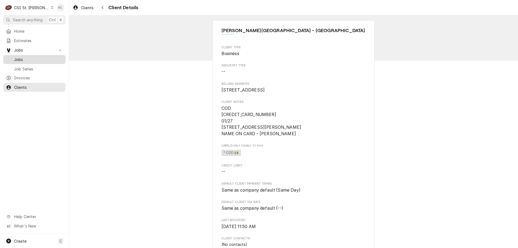
click at [37, 58] on span "Jobs" at bounding box center [38, 60] width 49 height 6
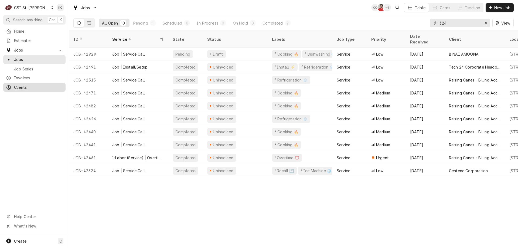
click at [37, 88] on span "Clients" at bounding box center [38, 88] width 49 height 6
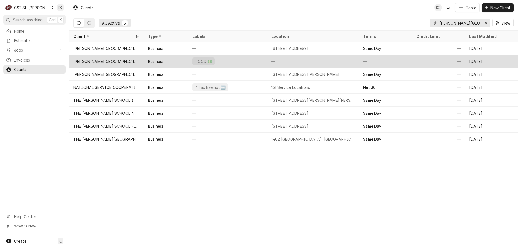
click at [125, 60] on div "[PERSON_NAME][GEOGRAPHIC_DATA] - [GEOGRAPHIC_DATA]" at bounding box center [106, 62] width 66 height 6
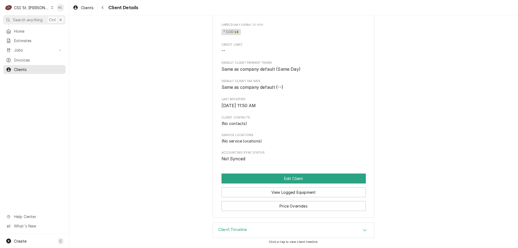
scroll to position [134, 0]
click at [279, 181] on button "Edit Client" at bounding box center [294, 179] width 144 height 10
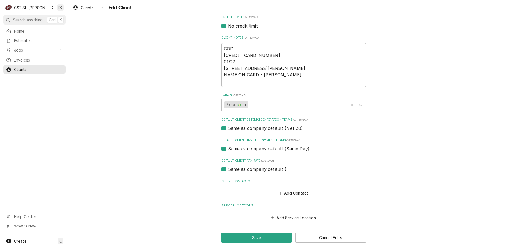
scroll to position [249, 0]
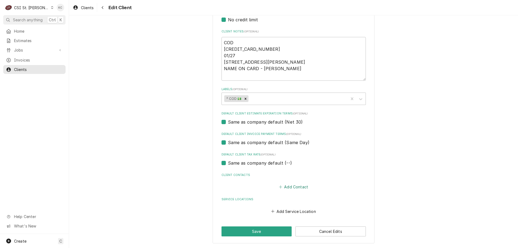
click at [292, 185] on button "Add Contact" at bounding box center [293, 187] width 31 height 8
type textarea "x"
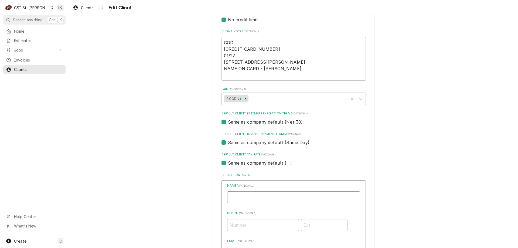
click at [286, 196] on input "Business Name" at bounding box center [293, 197] width 133 height 12
type input "[PERSON_NAME]"
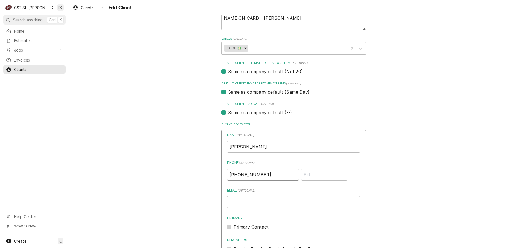
scroll to position [340, 0]
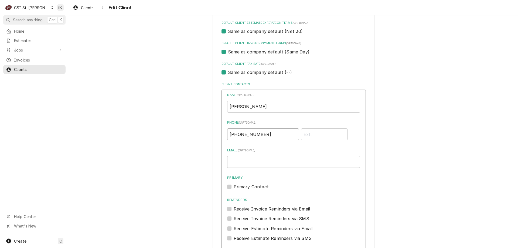
type input "[PHONE_NUMBER]"
click at [302, 168] on input "Email ( optional )" at bounding box center [293, 162] width 133 height 12
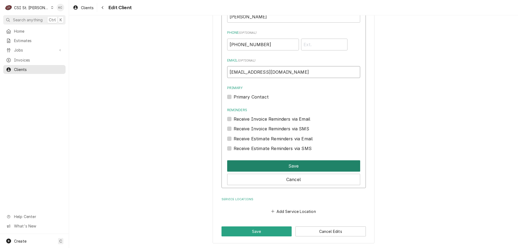
type input "[EMAIL_ADDRESS][DOMAIN_NAME]"
click at [298, 167] on button "Save" at bounding box center [293, 165] width 133 height 11
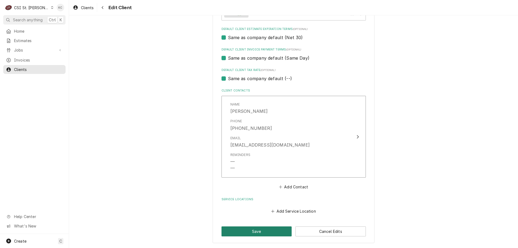
click at [268, 228] on button "Save" at bounding box center [257, 232] width 70 height 10
type textarea "x"
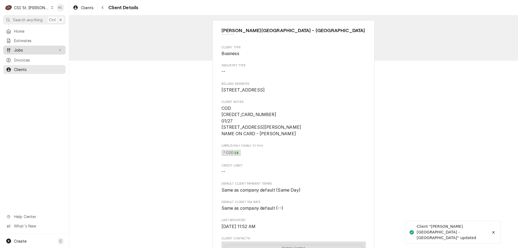
click at [26, 49] on span "Jobs" at bounding box center [34, 50] width 41 height 6
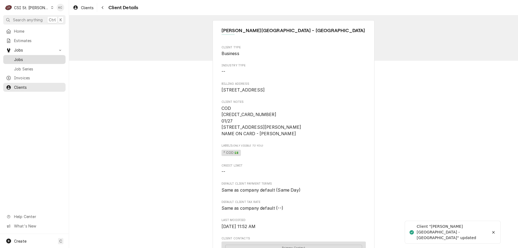
click at [28, 61] on link "Jobs" at bounding box center [34, 59] width 62 height 9
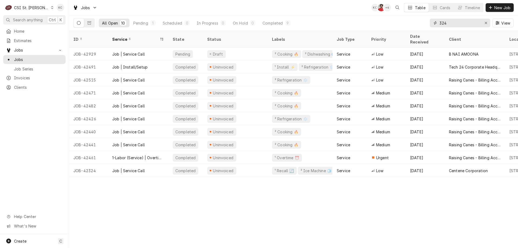
click at [463, 25] on input "324" at bounding box center [460, 23] width 40 height 9
click at [494, 6] on span "New Job" at bounding box center [503, 8] width 18 height 6
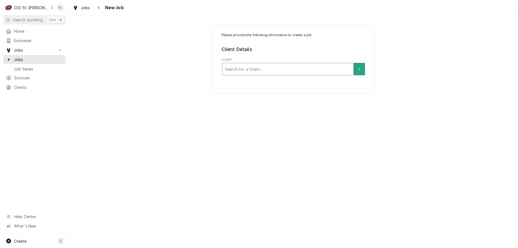
click at [292, 65] on div "Client" at bounding box center [288, 69] width 126 height 10
type input "1"
type input "[PERSON_NAME]"
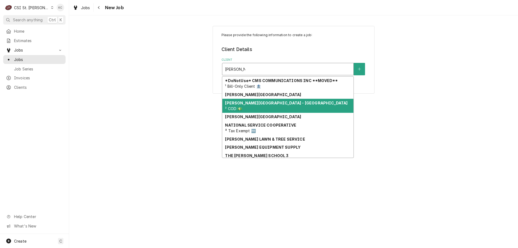
click at [280, 103] on strong "[PERSON_NAME][GEOGRAPHIC_DATA] - [GEOGRAPHIC_DATA]" at bounding box center [286, 103] width 123 height 5
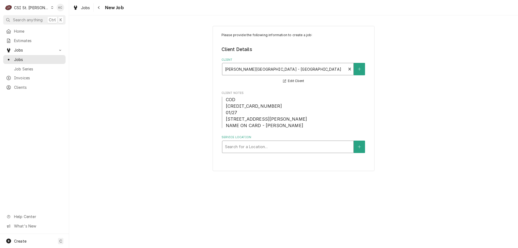
click at [274, 152] on div "Service Location" at bounding box center [288, 147] width 126 height 10
click at [361, 149] on icon "Create New Location" at bounding box center [359, 147] width 3 height 4
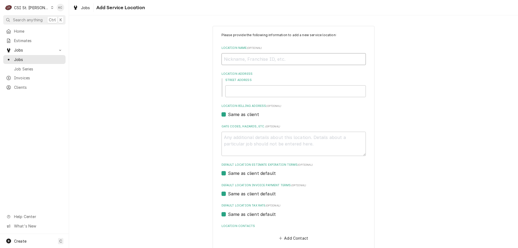
click at [262, 61] on input "Location Name ( optional )" at bounding box center [294, 59] width 144 height 12
type textarea "x"
type input "G"
type textarea "x"
type input "GO"
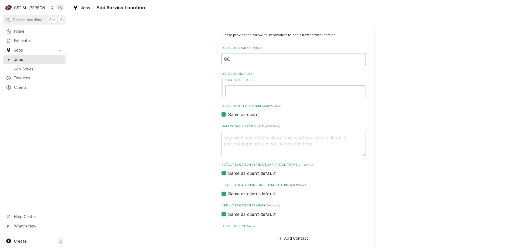
type textarea "x"
type input "GOD"
type textarea "x"
type input "GODD"
type textarea "x"
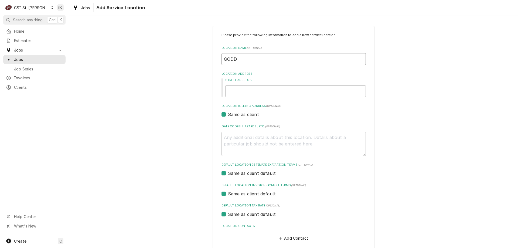
type input "GODDA"
type textarea "x"
type input "GODDAR"
type textarea "x"
type input "GODDARD"
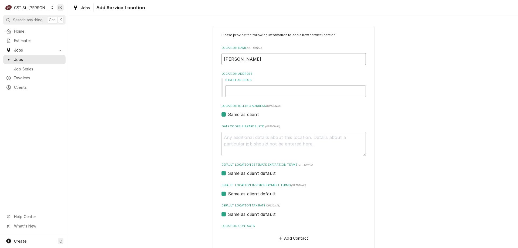
type textarea "x"
type input "GODDARD"
type textarea "x"
type input "GODDARD S"
type textarea "x"
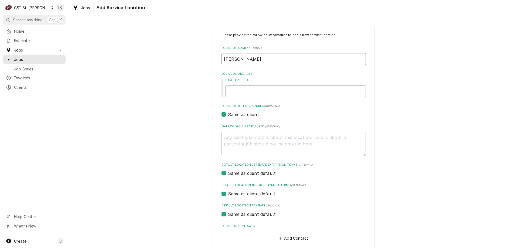
type input "GODDARD SC"
type textarea "x"
type input "GODDARD SCH"
type textarea "x"
type input "GODDARD SCHO"
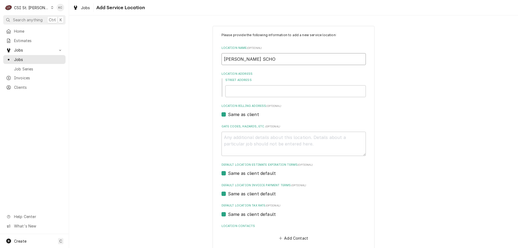
type textarea "x"
type input "GODDARD SCHOO"
type textarea "x"
type input "GODDARD SCHOOL"
type textarea "x"
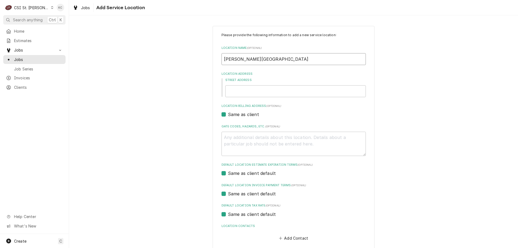
type input "GODDARD SCHOOL"
type textarea "x"
type input "GODDARD SCHOOL -"
type textarea "x"
type input "GODDARD SCHOOL -"
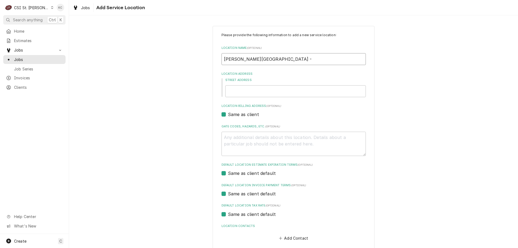
type textarea "x"
type input "GODDARD SCHOOL - M"
type textarea "x"
type input "GODDARD SCHOOL - MA"
type textarea "x"
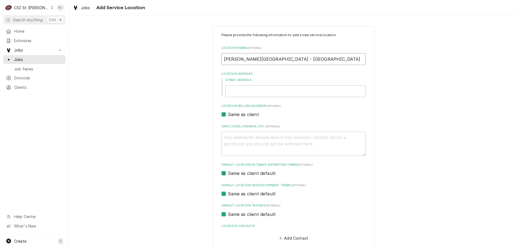
type input "GODDARD SCHOOL - MAN"
type textarea "x"
type input "GODDARD SCHOOL - MANC"
type textarea "x"
type input "GODDARD SCHOOL - MANCH"
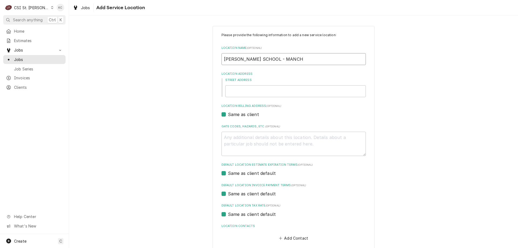
type textarea "x"
type input "GODDARD SCHOOL - MANCHE"
type textarea "x"
type input "GODDARD SCHOOL - MANCHES"
type textarea "x"
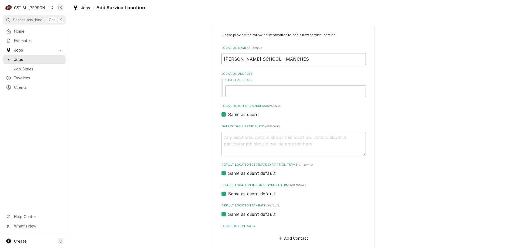
type input "GODDARD SCHOOL - MANCHEST"
type textarea "x"
type input "GODDARD SCHOOL - MANCHESTE"
type textarea "x"
type input "GODDARD SCHOOL - MANCHESTER"
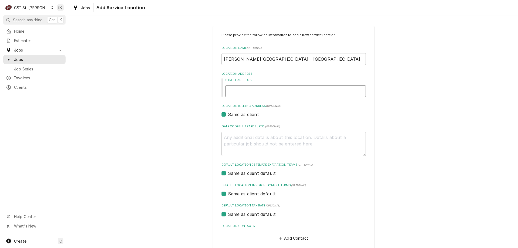
type textarea "x"
type input "1"
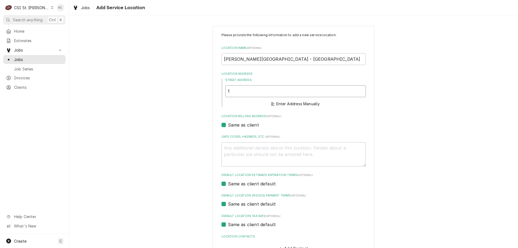
type textarea "x"
type input "11"
type textarea "x"
type input "110"
type textarea "x"
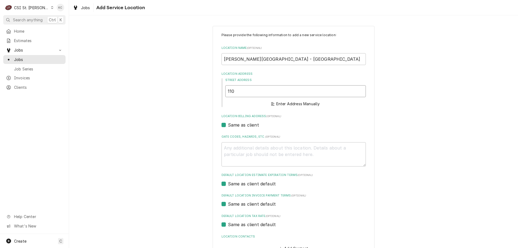
type input "1108"
type textarea "x"
type input "1108"
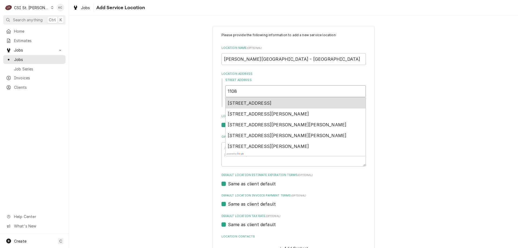
type textarea "x"
type input "1108 S"
type textarea "x"
type input "1108 SU"
type textarea "x"
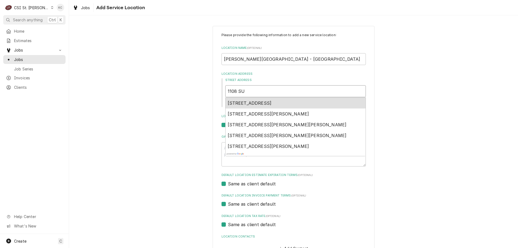
type input "1108 SUL"
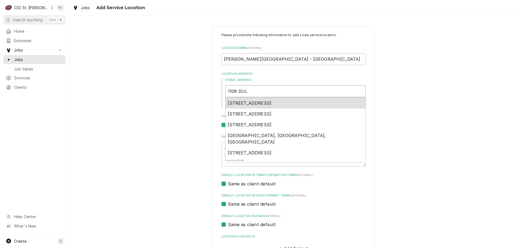
type textarea "x"
type input "1108 Sulphur Spring Rd"
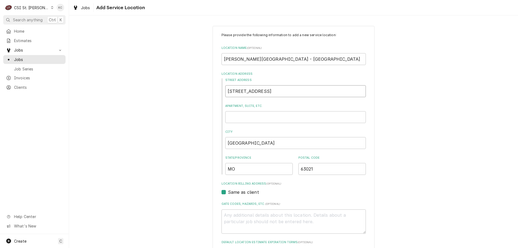
type textarea "x"
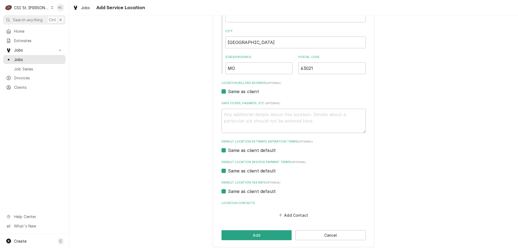
scroll to position [104, 0]
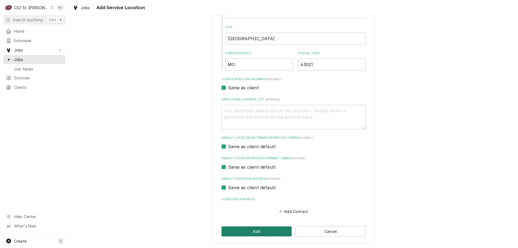
type input "1108 Sulphur Spring Rd"
click at [254, 229] on button "Add" at bounding box center [257, 232] width 70 height 10
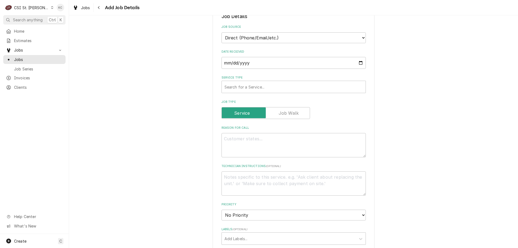
scroll to position [189, 0]
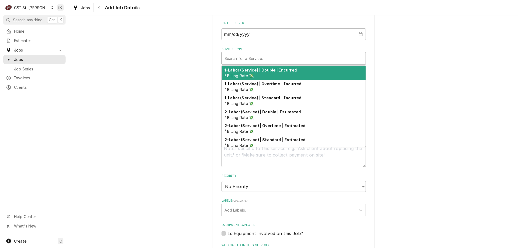
drag, startPoint x: 264, startPoint y: 67, endPoint x: 262, endPoint y: 71, distance: 5.0
click at [264, 63] on div "Service Type" at bounding box center [294, 58] width 138 height 10
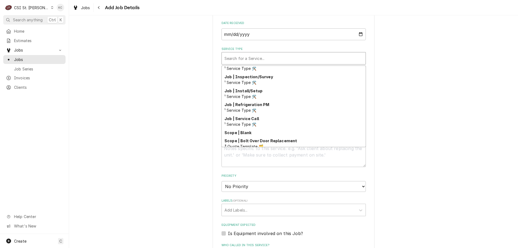
scroll to position [309, 0]
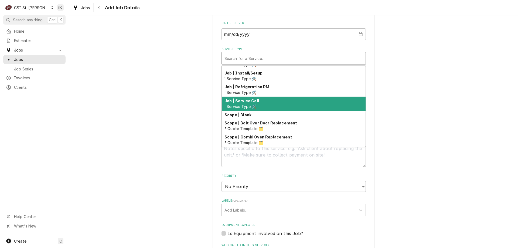
click at [249, 103] on strong "Job | Service Call" at bounding box center [242, 101] width 35 height 5
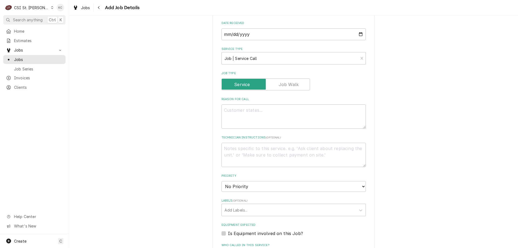
click at [402, 120] on div "Please provide the following information to create a job: Client Details Client…" at bounding box center [293, 132] width 449 height 600
click at [350, 119] on textarea "Reason For Call" at bounding box center [294, 116] width 144 height 24
type textarea "x"
type textarea "D"
type textarea "x"
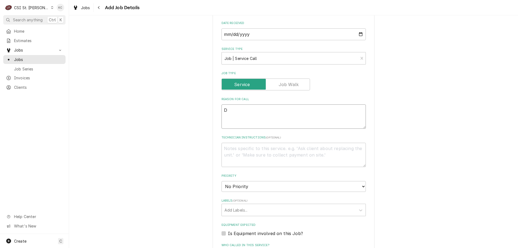
type textarea "Do"
type textarea "x"
type textarea "Dou"
type textarea "x"
type textarea "Doub"
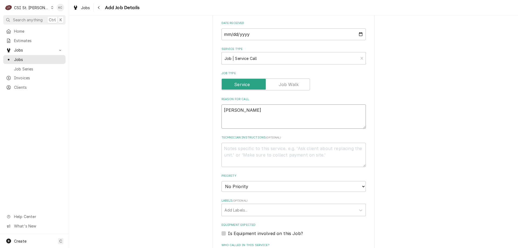
type textarea "x"
type textarea "Doubl"
type textarea "x"
type textarea "Double"
type textarea "x"
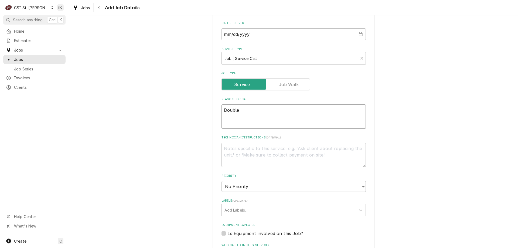
type textarea "Double"
type textarea "x"
type textarea "Double c"
type textarea "x"
type textarea "Double co"
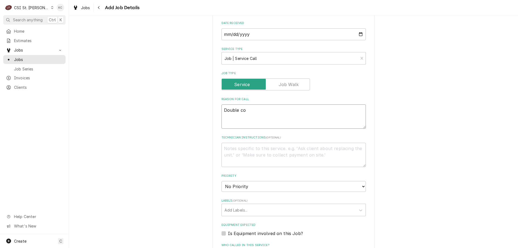
type textarea "x"
type textarea "Double con"
type textarea "x"
type textarea "Double conv"
type textarea "x"
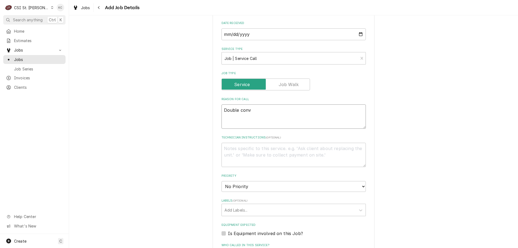
type textarea "Double conve"
type textarea "x"
type textarea "Double conves"
type textarea "x"
type textarea "Double convest"
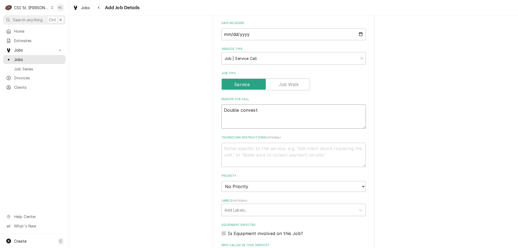
type textarea "x"
type textarea "Double convesti"
type textarea "x"
type textarea "Double convestio"
type textarea "x"
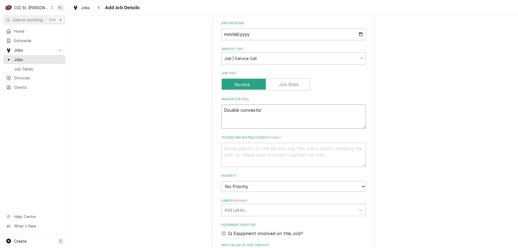
type textarea "Double convestion"
type textarea "x"
type textarea "Double convestion"
type textarea "x"
type textarea "Double convestion o"
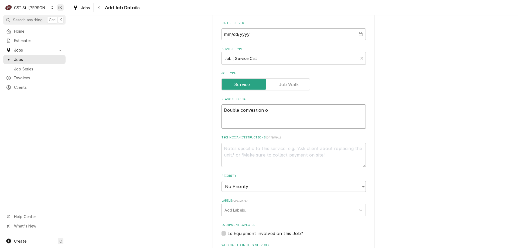
type textarea "x"
type textarea "Double convestion ov"
type textarea "x"
type textarea "Double convestion ove"
type textarea "x"
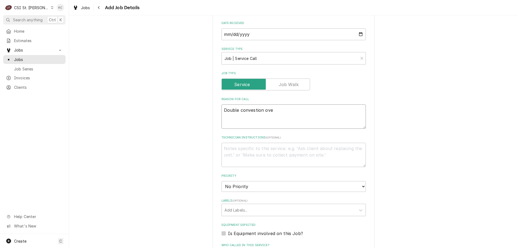
type textarea "Double convestion oven"
type textarea "x"
type textarea "Double convestion oven"
type textarea "x"
type textarea "Double convestion oven n"
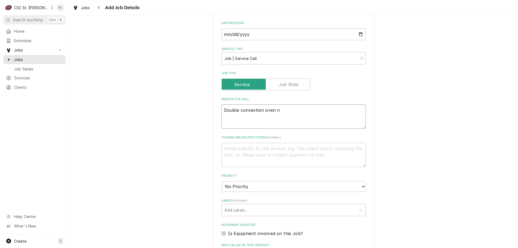
type textarea "x"
type textarea "Double convestion oven no"
type textarea "x"
type textarea "Double convestion oven not"
type textarea "x"
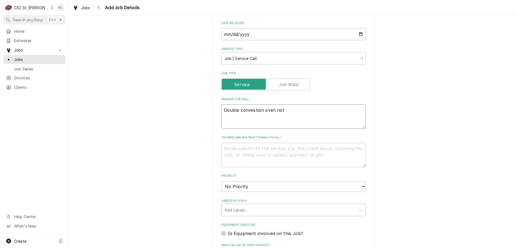
type textarea "Double convestion oven not"
type textarea "x"
type textarea "Double convestion oven not h"
type textarea "x"
type textarea "Double convestion oven not he"
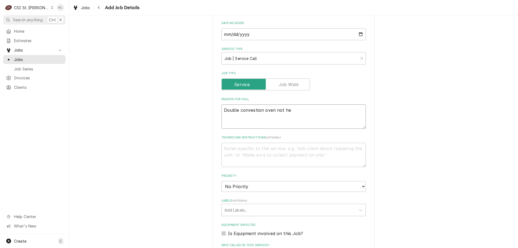
type textarea "x"
type textarea "Double convestion oven not hes"
type textarea "x"
type textarea "Double convestion oven not he"
type textarea "x"
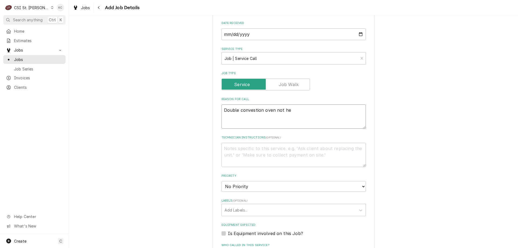
type textarea "Double convestion oven not hea"
type textarea "x"
type textarea "Double convestion oven not heat"
type textarea "x"
type textarea "Double convestion oven not heati"
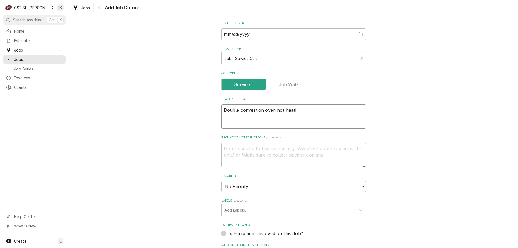
type textarea "x"
type textarea "Double convestion oven not heatin"
type textarea "x"
type textarea "Double convestion oven not heating"
type textarea "x"
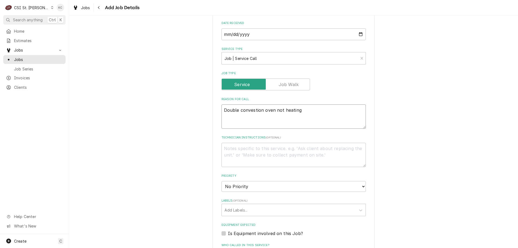
type textarea "Double convestion oven not heating"
type textarea "x"
type textarea "Double convestion oven not heating e"
type textarea "x"
type textarea "Double convestion oven not heating ev"
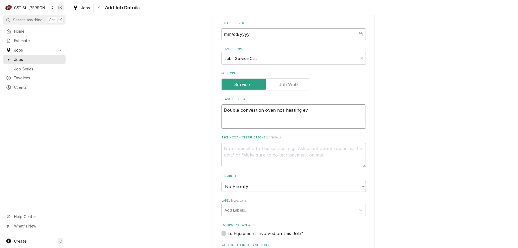
type textarea "x"
type textarea "Double convestion oven not heating eve"
type textarea "x"
type textarea "Double convestion oven not heating even"
type textarea "x"
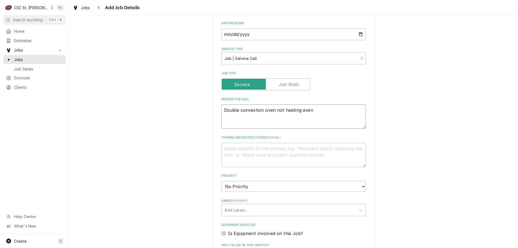
type textarea "Double convestion oven not heating evenl"
type textarea "x"
type textarea "Double convestion oven not heating evenly"
type textarea "x"
type textarea "Double convestion oven not heating evenly-"
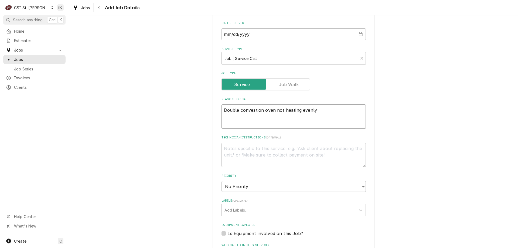
type textarea "x"
type textarea "Double convestion oven not heating evenly-"
type textarea "x"
type textarea "Double convestion oven not heating evenly- o"
type textarea "x"
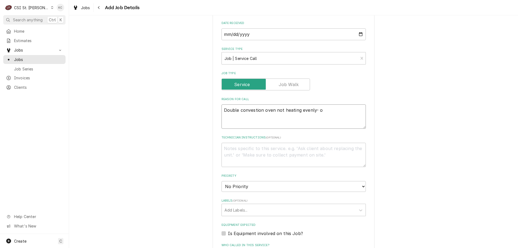
type textarea "Double convestion oven not heating evenly- on"
type textarea "x"
type textarea "Double convestion oven not heating evenly- ono"
type textarea "x"
type textarea "Double convestion oven not heating evenly- onoy"
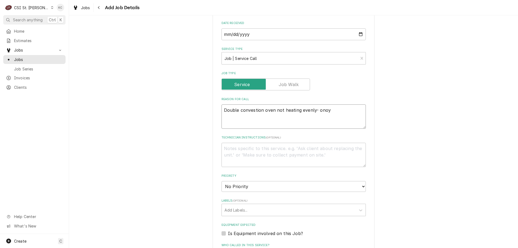
type textarea "x"
type textarea "Double convestion oven not heating evenly- onoy"
type textarea "x"
type textarea "Double convestion oven not heating evenly- onoy"
type textarea "x"
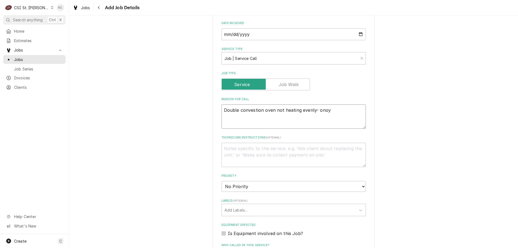
type textarea "Double convestion oven not heating evenly- ono"
type textarea "x"
type textarea "Double convestion oven not heating evenly- on"
type textarea "x"
type textarea "Double convestion oven not heating evenly- onl"
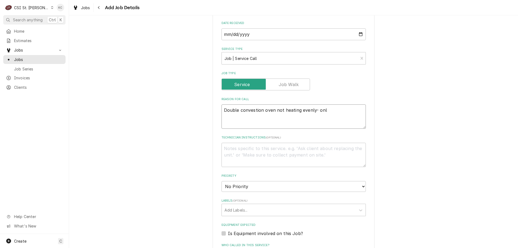
type textarea "x"
type textarea "Double convestion oven not heating evenly- only"
type textarea "x"
type textarea "Double convestion oven not heating evenly- only"
type textarea "x"
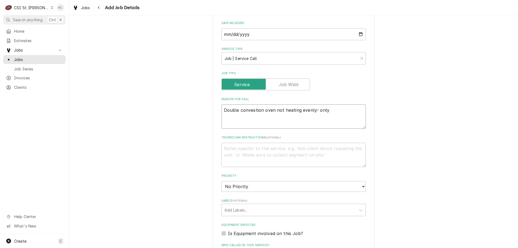
type textarea "Double convestion oven not heating evenly- only t"
type textarea "x"
type textarea "Double convestion oven not heating evenly- only to"
type textarea "x"
type textarea "Double convestion oven not heating evenly- only top"
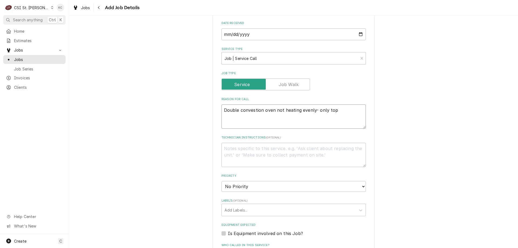
type textarea "x"
type textarea "Double convestion oven not heating evenly- only top"
type textarea "x"
type textarea "Double convestion oven not heating evenly- only top o"
type textarea "x"
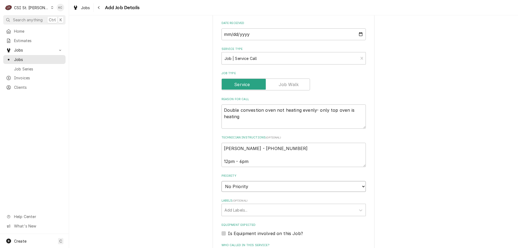
click at [256, 192] on select "No Priority Urgent High Medium Low" at bounding box center [294, 186] width 144 height 11
click at [222, 188] on select "No Priority Urgent High Medium Low" at bounding box center [294, 186] width 144 height 11
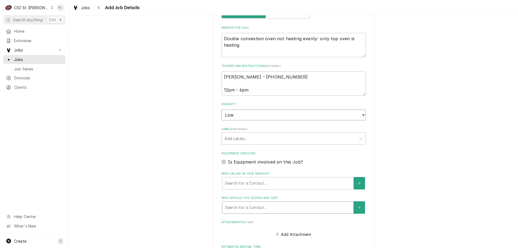
scroll to position [270, 0]
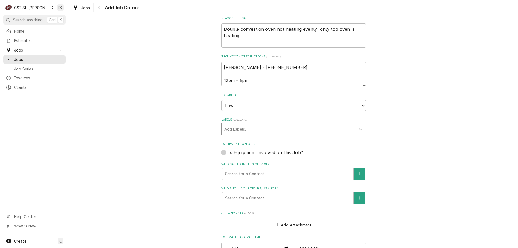
click at [246, 134] on div "Labels" at bounding box center [289, 129] width 129 height 10
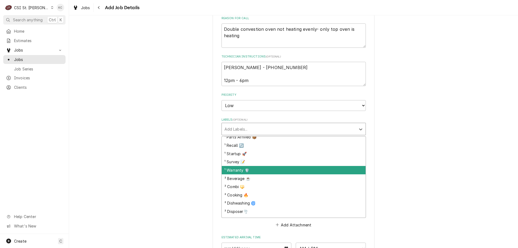
scroll to position [54, 0]
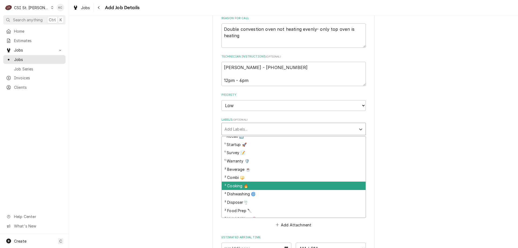
click at [260, 190] on div "² Cooking 🔥" at bounding box center [294, 186] width 144 height 8
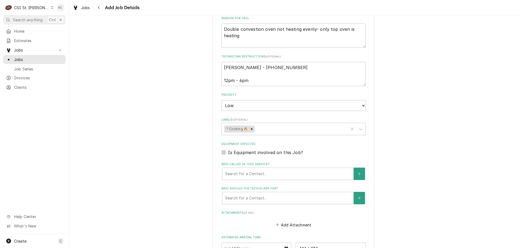
click at [391, 190] on div "Please provide the following information to create a job: Client Details Client…" at bounding box center [293, 51] width 449 height 600
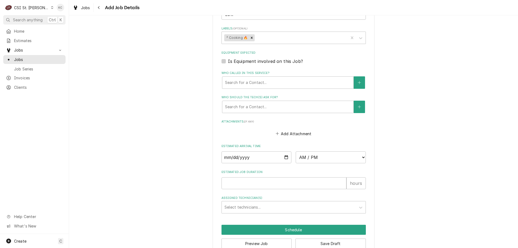
scroll to position [380, 0]
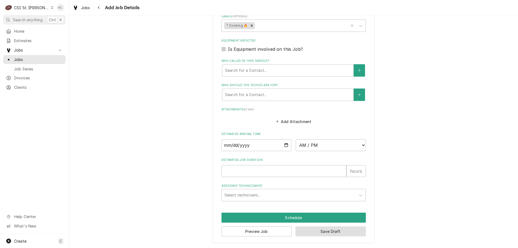
click at [314, 232] on button "Save Draft" at bounding box center [331, 232] width 70 height 10
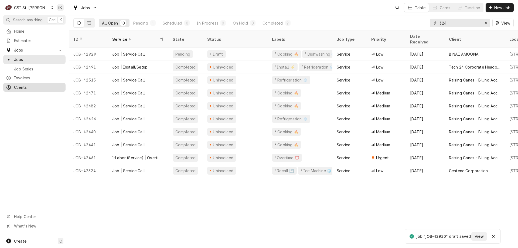
click at [22, 89] on link "Clients" at bounding box center [34, 87] width 62 height 9
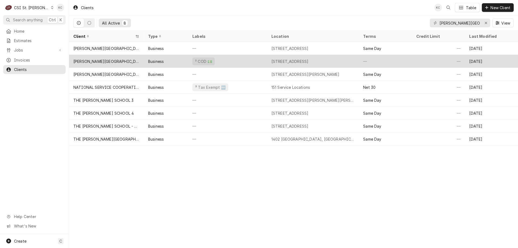
click at [97, 60] on div "[PERSON_NAME][GEOGRAPHIC_DATA] - [GEOGRAPHIC_DATA]" at bounding box center [106, 62] width 66 height 6
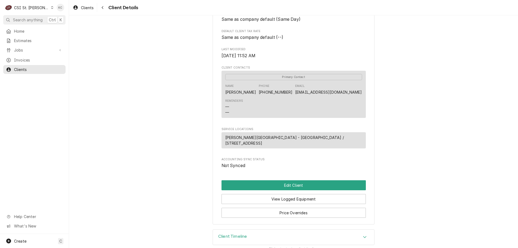
scroll to position [151, 0]
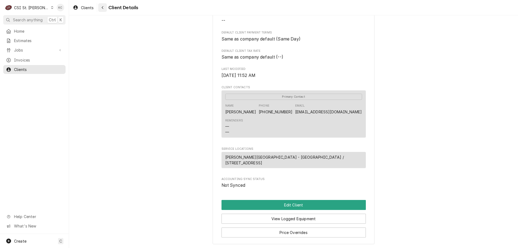
click at [100, 8] on div "Navigate back" at bounding box center [102, 7] width 5 height 5
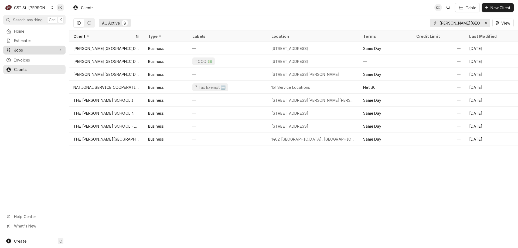
click at [23, 48] on span "Jobs" at bounding box center [34, 50] width 41 height 6
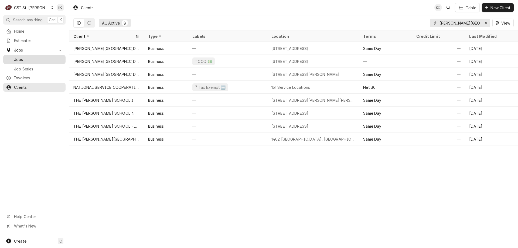
click at [35, 58] on span "Jobs" at bounding box center [38, 60] width 49 height 6
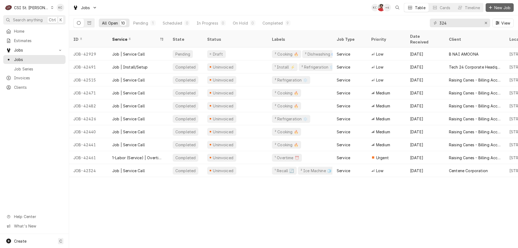
click at [508, 9] on span "New Job" at bounding box center [503, 8] width 18 height 6
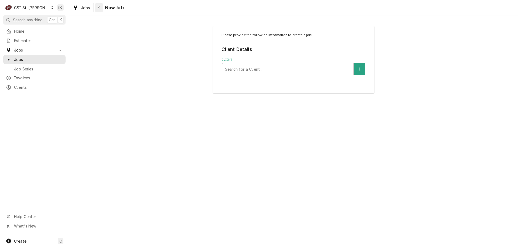
click at [102, 10] on button "Navigate back" at bounding box center [99, 7] width 9 height 9
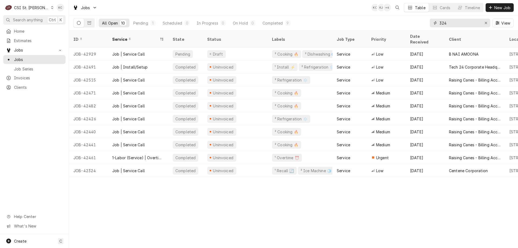
drag, startPoint x: 468, startPoint y: 22, endPoint x: 420, endPoint y: 20, distance: 48.1
click at [420, 20] on div "All Open 10 Pending 1 Scheduled 0 In Progress 0 On Hold 0 Completed 9 324 View" at bounding box center [293, 22] width 441 height 15
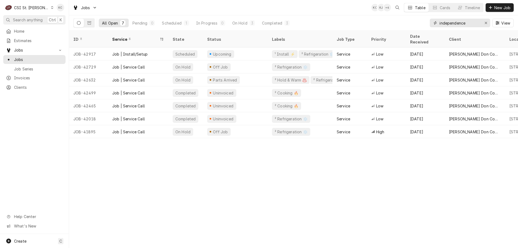
type input "independence"
click at [497, 6] on span "New Job" at bounding box center [503, 8] width 18 height 6
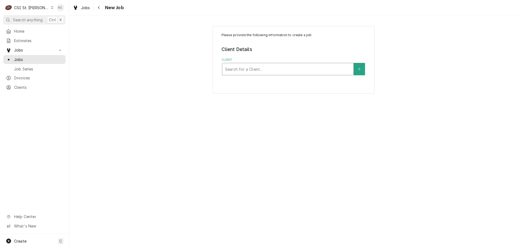
click at [242, 69] on div "Client" at bounding box center [288, 69] width 126 height 10
type input "[PERSON_NAME]"
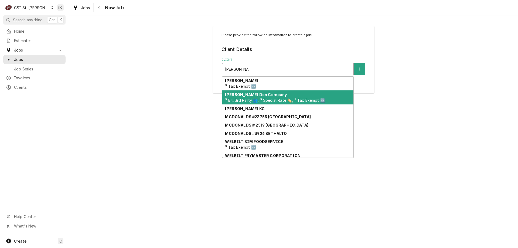
click at [253, 100] on span "³ Bill 3rd Party 👥, ³ Special Rate 🏷️, ³ Tax Exempt 🆓" at bounding box center [275, 100] width 100 height 5
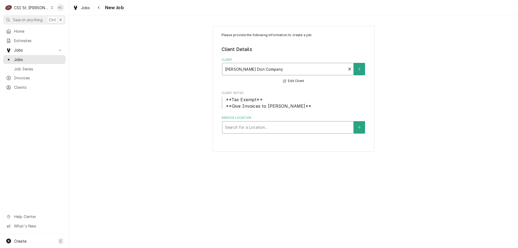
click at [273, 127] on div "Service Location" at bounding box center [288, 128] width 126 height 10
type input "indep"
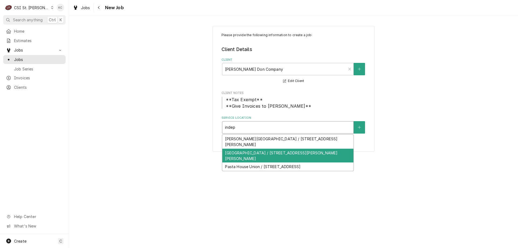
click at [280, 155] on div "[GEOGRAPHIC_DATA] / [STREET_ADDRESS][PERSON_NAME][PERSON_NAME]" at bounding box center [287, 156] width 131 height 14
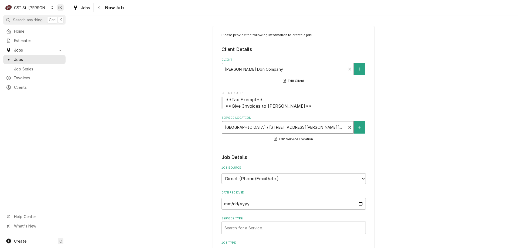
click at [256, 177] on select "Direct (Phone/Email/etc.) Service Channel Corrigo Ecotrak Other" at bounding box center [294, 178] width 144 height 11
click at [255, 177] on select "Direct (Phone/Email/etc.) Service Channel Corrigo Ecotrak Other" at bounding box center [294, 178] width 144 height 11
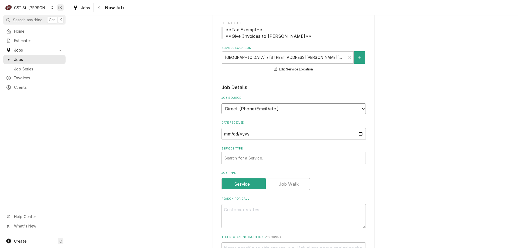
scroll to position [81, 0]
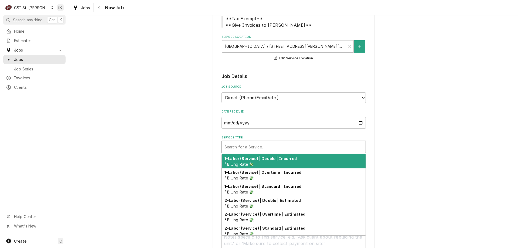
click at [277, 150] on div "Service Type" at bounding box center [294, 147] width 138 height 10
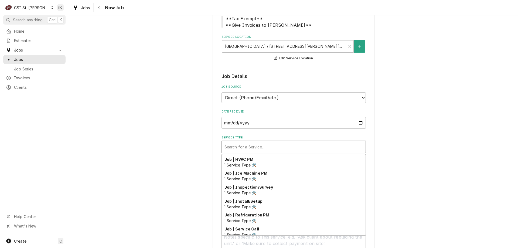
scroll to position [283, 0]
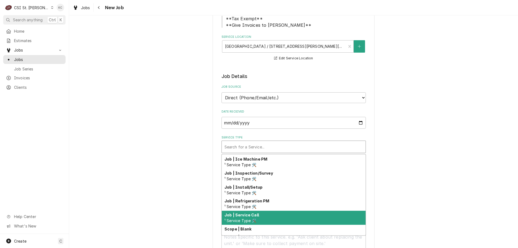
click at [285, 217] on div "Job | Service Call ¹ Service Type 🛠️" at bounding box center [294, 218] width 144 height 14
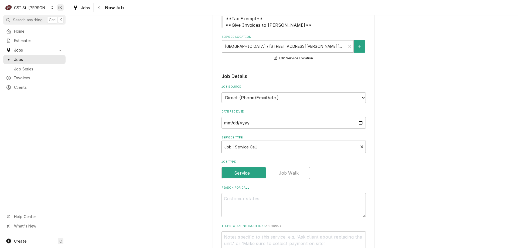
click at [467, 178] on div "Please provide the following information to create a job: Client Details Client…" at bounding box center [293, 230] width 449 height 581
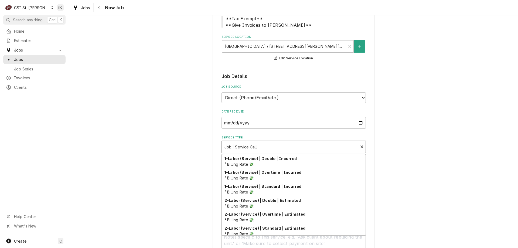
scroll to position [277, 0]
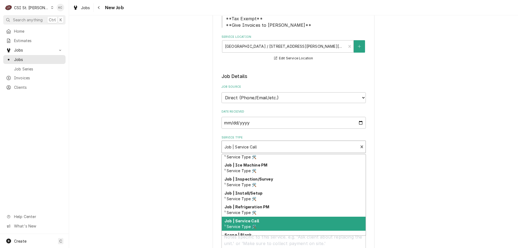
click at [250, 144] on div "Service Type" at bounding box center [290, 147] width 131 height 10
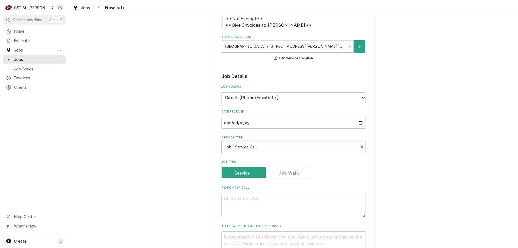
click at [250, 144] on div "Service Type" at bounding box center [290, 147] width 131 height 10
click at [294, 208] on textarea "Reason For Call" at bounding box center [294, 205] width 144 height 24
type textarea "x"
type textarea "D"
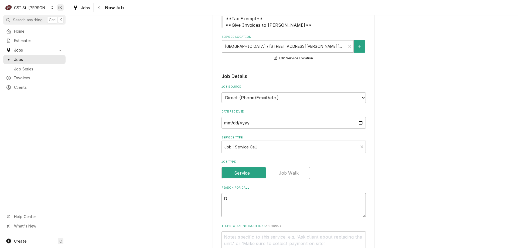
type textarea "x"
type textarea "Di"
type textarea "x"
type textarea "Dis"
type textarea "x"
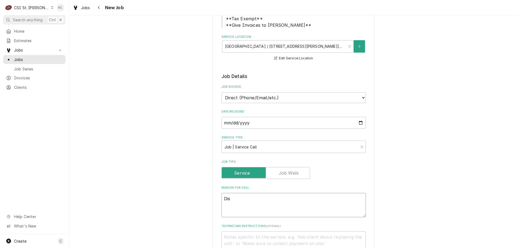
type textarea "Dish"
type textarea "x"
type textarea "Dishm"
type textarea "x"
type textarea "Dishma"
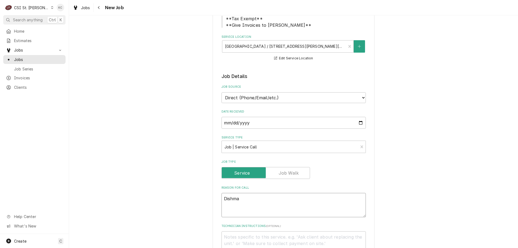
type textarea "x"
type textarea "Dishmac"
type textarea "x"
type textarea "Dishmach"
type textarea "x"
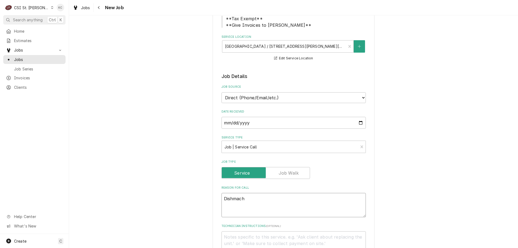
type textarea "Dishmachi"
type textarea "x"
type textarea "Dishmachine"
type textarea "x"
type textarea "Dishmachine"
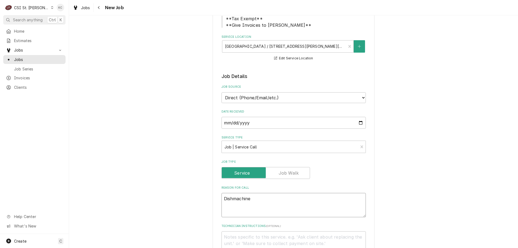
type textarea "x"
type textarea "Dishmachine h"
type textarea "x"
type textarea "Dishmachine ha"
type textarea "x"
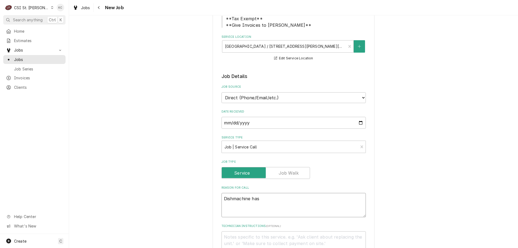
type textarea "Dishmachine has"
type textarea "x"
type textarea "Dishmachine has a"
type textarea "x"
type textarea "Dishmachine has a"
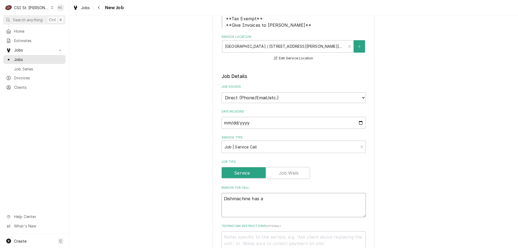
type textarea "x"
type textarea "Dishmachine has a"
click at [273, 199] on textarea "Dishmachine has a" at bounding box center [294, 205] width 144 height 24
paste textarea "consistent leak coming from an exposed plumbing shut off"
type textarea "x"
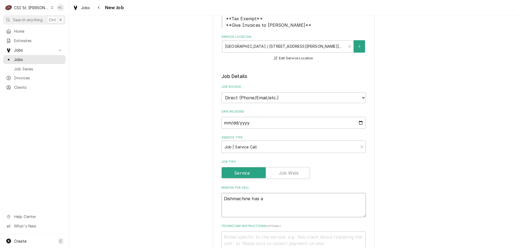
type textarea "Dishmachine has a consistent leak coming from an exposed plumbing shut off"
type textarea "x"
type textarea "Dishmachine has a consistent leak coming from an exposed plumbing shut off"
type textarea "x"
type textarea "Dishmachine has a consistent leak coming from an exposed plumbing shut off -"
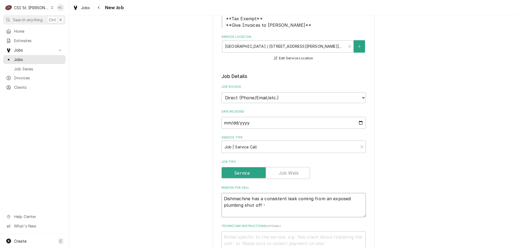
type textarea "x"
type textarea "Dishmachine has a consistent leak coming from an exposed plumbing shut off -"
type textarea "x"
type textarea "Dishmachine has a consistent leak coming from an exposed plumbing shut off -"
click at [292, 205] on textarea "Dishmachine has a consistent leak coming from an exposed plumbing shut off -" at bounding box center [294, 205] width 144 height 24
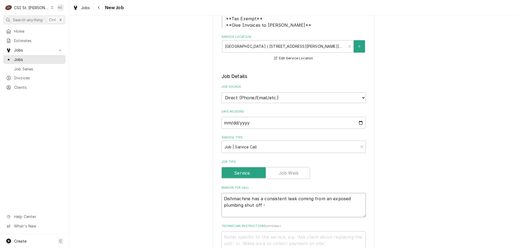
paste textarea "consistent leak coming from an exposed plumbing shut off"
type textarea "x"
type textarea "Dishmachine has a consistent leak coming from an exposed plumbing shut off - co…"
drag, startPoint x: 264, startPoint y: 206, endPoint x: 264, endPoint y: 210, distance: 3.8
click at [264, 210] on textarea "Dishmachine has a consistent leak coming from an exposed plumbing shut off - co…" at bounding box center [294, 205] width 144 height 24
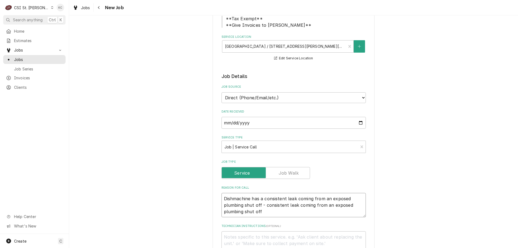
type textarea "x"
type textarea "Dishmachine has a consistent leak coming from an exposed plumbing shut off -"
click at [289, 204] on textarea "Dishmachine has a consistent leak coming from an exposed plumbing shut off -" at bounding box center [294, 205] width 144 height 24
paste textarea "The district was out to look at it and said it is for Food Service to repair."
type textarea "x"
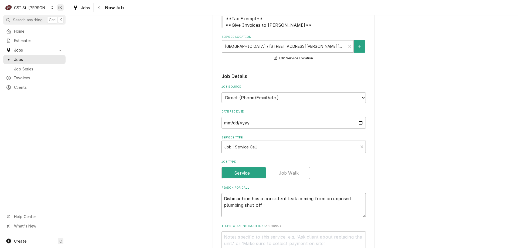
type textarea "Dishmachine has a consistent leak coming from an exposed plumbing shut off - Th…"
type textarea "x"
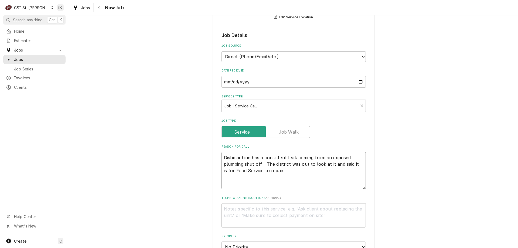
scroll to position [189, 0]
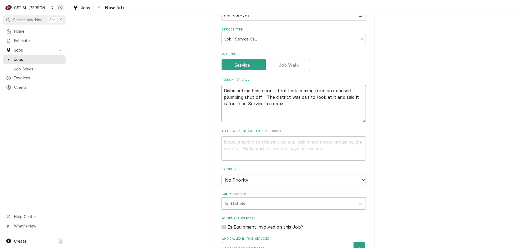
type textarea "Dishmachine has a consistent leak coming from an exposed plumbing shut off - Th…"
click at [296, 141] on textarea "Technician Instructions ( optional )" at bounding box center [294, 148] width 144 height 24
type textarea "x"
type textarea "J"
type textarea "x"
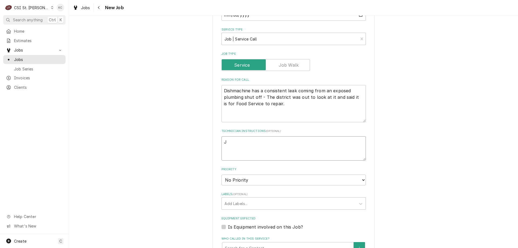
type textarea "Jo"
type textarea "x"
type textarea "Joh"
type textarea "x"
type textarea "John"
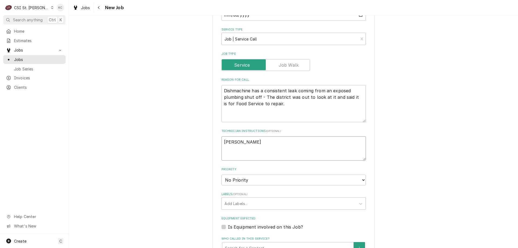
type textarea "x"
type textarea "John"
type textarea "x"
type textarea "John K"
type textarea "x"
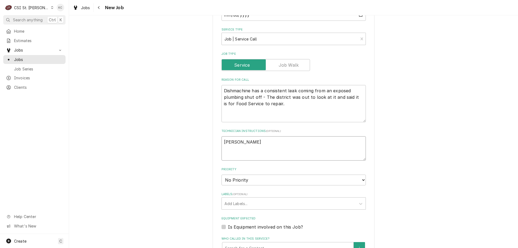
type textarea "John Ka"
type textarea "x"
type textarea "John Kan"
type textarea "x"
type textarea "John Kanna"
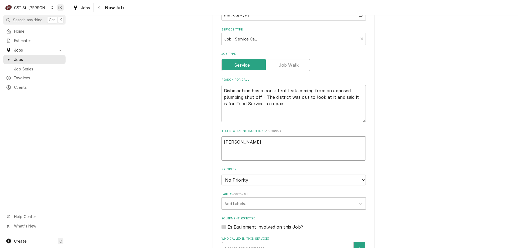
type textarea "x"
type textarea "John Kannag"
type textarea "x"
type textarea "John Kannage"
type textarea "x"
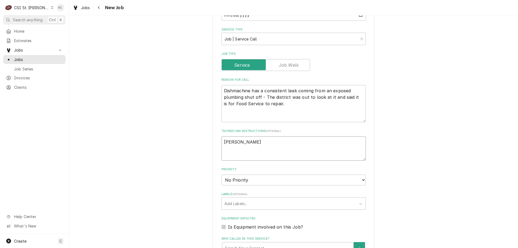
type textarea "John Kannag"
type textarea "x"
type textarea "John Kanna"
type textarea "x"
type textarea "John Kannad"
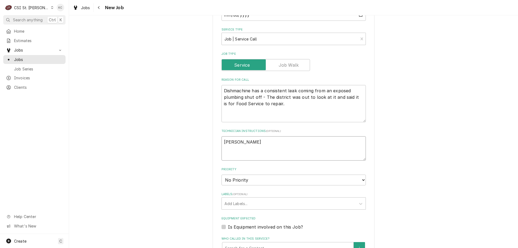
type textarea "x"
type textarea "John Kannady"
type textarea "x"
type textarea "John Kannady"
type textarea "x"
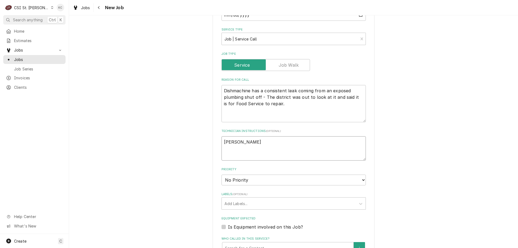
type textarea "John Kannady -"
type textarea "x"
type textarea "John Kannady -"
type textarea "x"
type textarea "John Kannady - 6"
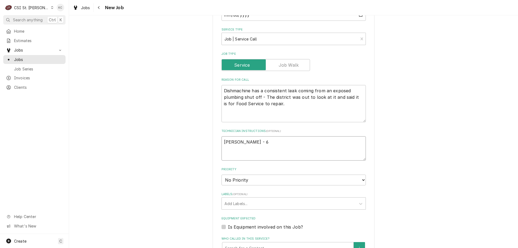
type textarea "x"
type textarea "John Kannady - 63"
type textarea "x"
type textarea "John Kannady - 636"
type textarea "x"
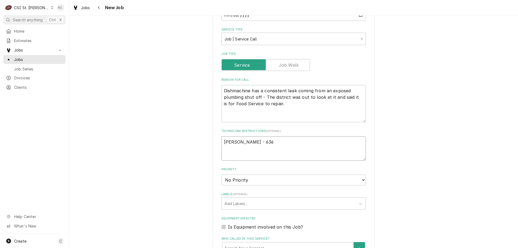
type textarea "John Kannady - 636"
type textarea "x"
type textarea "John Kannady - 636 8"
type textarea "x"
type textarea "John Kannady - 636 85"
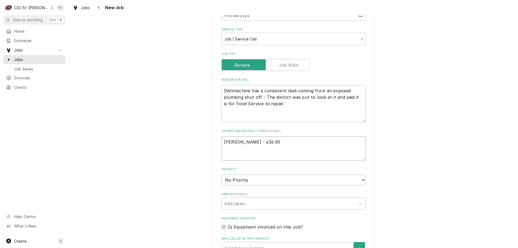
type textarea "x"
type textarea "John Kannady - 636 851"
type textarea "x"
type textarea "John Kannady - 636 851-"
type textarea "x"
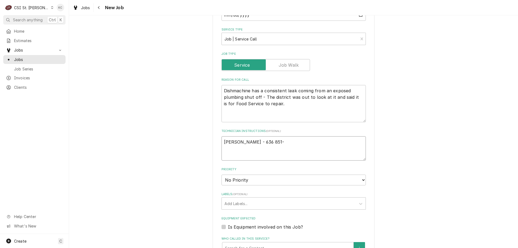
type textarea "John Kannady - 636 851-6"
type textarea "x"
type textarea "John Kannady - 636 851-61"
type textarea "x"
type textarea "John Kannady - 636 851-619"
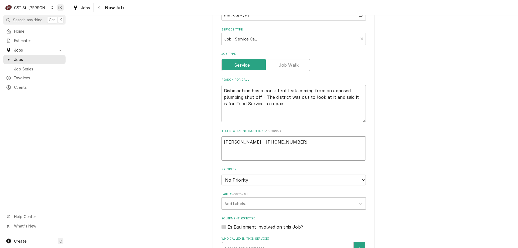
type textarea "x"
type textarea "John Kannady - 636 851-6197"
type textarea "x"
type textarea "John Kannady - 636 851-6197"
type textarea "x"
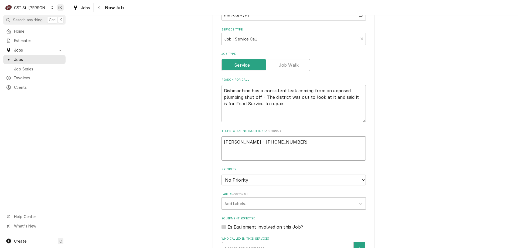
type textarea "John Kannady - 636 851-6197 o"
type textarea "x"
type textarea "John Kannady - 636 851-6197 or"
type textarea "x"
type textarea "John Kannady - 636 851-6197 or"
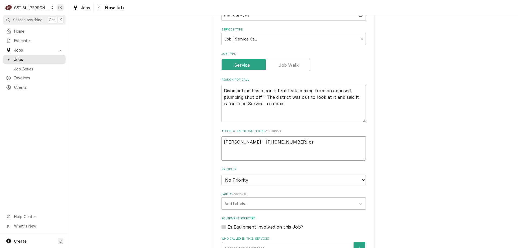
type textarea "x"
type textarea "John Kannady - 636 851-6197 or M"
type textarea "x"
type textarea "John Kannady - 636 851-6197 or Ma"
type textarea "x"
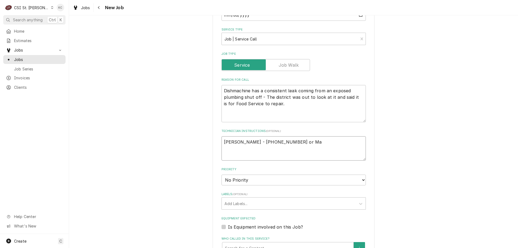
type textarea "John Kannady - 636 851-6197 or Mar"
type textarea "x"
type textarea "John Kannady - 636 851-6197 or Mari"
type textarea "x"
type textarea "John Kannady - 636 851-6197 or Maril"
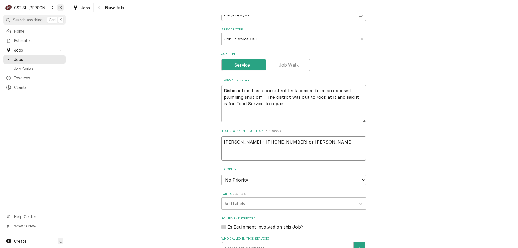
type textarea "x"
type textarea "John Kannady - 636 851-6197 or Marily"
type textarea "x"
type textarea "John Kannady - 636 851-6197 or Marilyn"
type textarea "x"
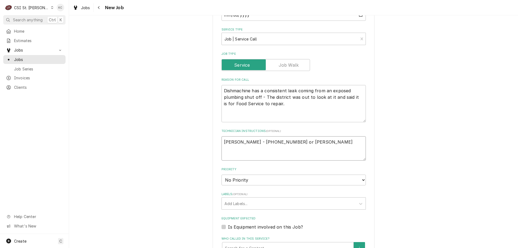
type textarea "John Kannady - 636 851-6197 or Marilyn"
click at [271, 182] on select "No Priority Urgent High Medium Low" at bounding box center [294, 180] width 144 height 11
select select "4"
click at [222, 175] on select "No Priority Urgent High Medium Low" at bounding box center [294, 180] width 144 height 11
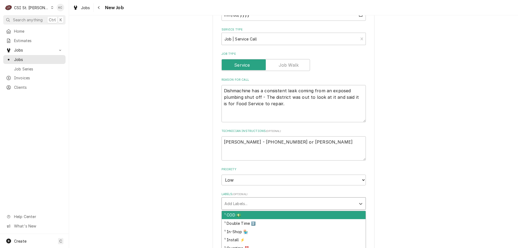
click at [268, 202] on div "Labels" at bounding box center [289, 204] width 129 height 10
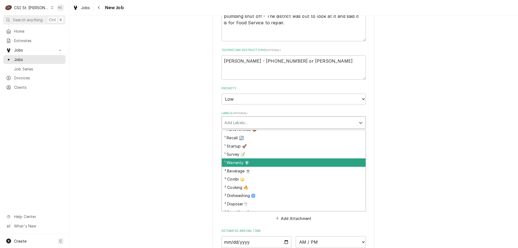
scroll to position [54, 0]
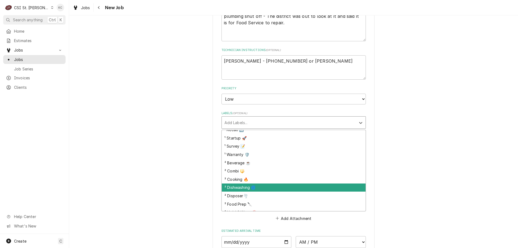
click at [270, 185] on div "² Dishwashing 🌀" at bounding box center [294, 188] width 144 height 8
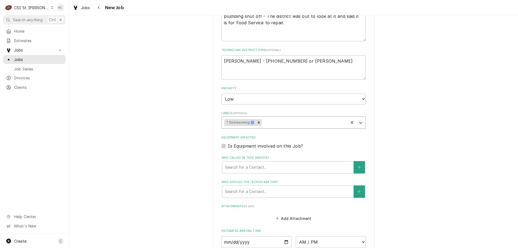
click at [438, 182] on div "Please provide the following information to create a job: Client Details Client…" at bounding box center [293, 80] width 449 height 659
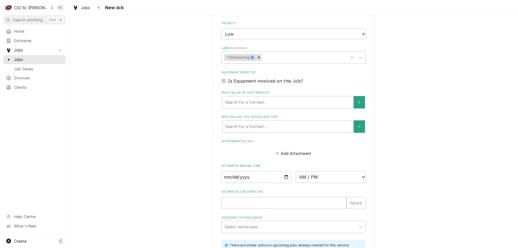
scroll to position [432, 0]
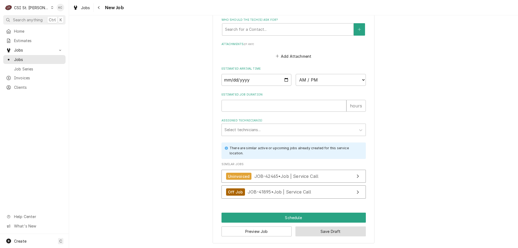
click at [342, 229] on button "Save Draft" at bounding box center [331, 232] width 70 height 10
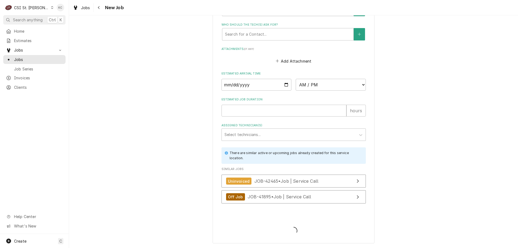
scroll to position [427, 0]
type textarea "x"
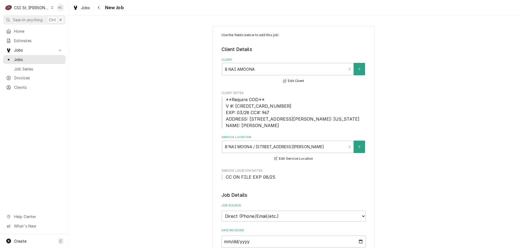
scroll to position [297, 0]
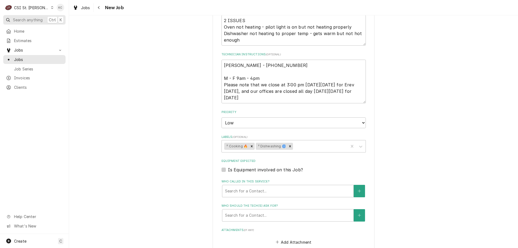
click at [31, 18] on span "Search anything" at bounding box center [28, 20] width 30 height 6
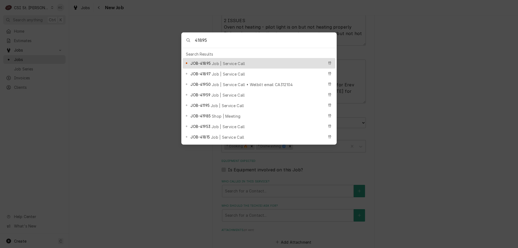
type input "41895"
click at [200, 60] on span "JOB-41895" at bounding box center [201, 63] width 20 height 6
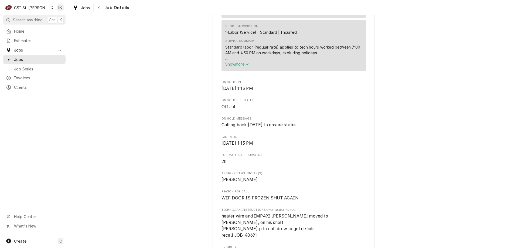
scroll to position [297, 0]
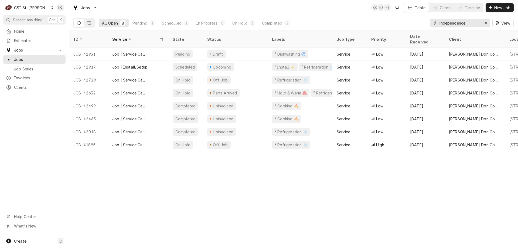
click at [463, 201] on div "ID Service State Status Labels Job Type Priority Date Received Client Location …" at bounding box center [293, 139] width 449 height 217
click at [30, 20] on span "Search anything" at bounding box center [28, 20] width 30 height 6
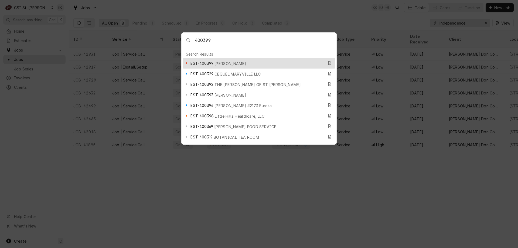
type input "400399"
click at [225, 61] on span "Lane Valente" at bounding box center [231, 64] width 32 height 6
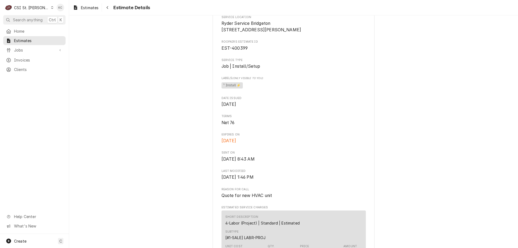
scroll to position [78, 0]
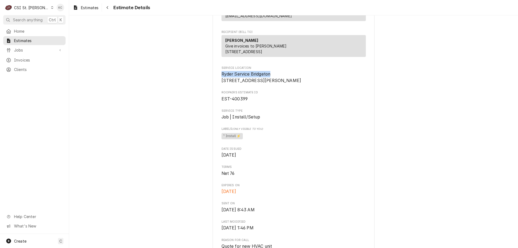
drag, startPoint x: 269, startPoint y: 86, endPoint x: 217, endPoint y: 85, distance: 51.9
copy span "Ryder Service [PERSON_NAME]"
click at [109, 9] on icon "Navigate back" at bounding box center [107, 8] width 2 height 4
